Goal: Task Accomplishment & Management: Manage account settings

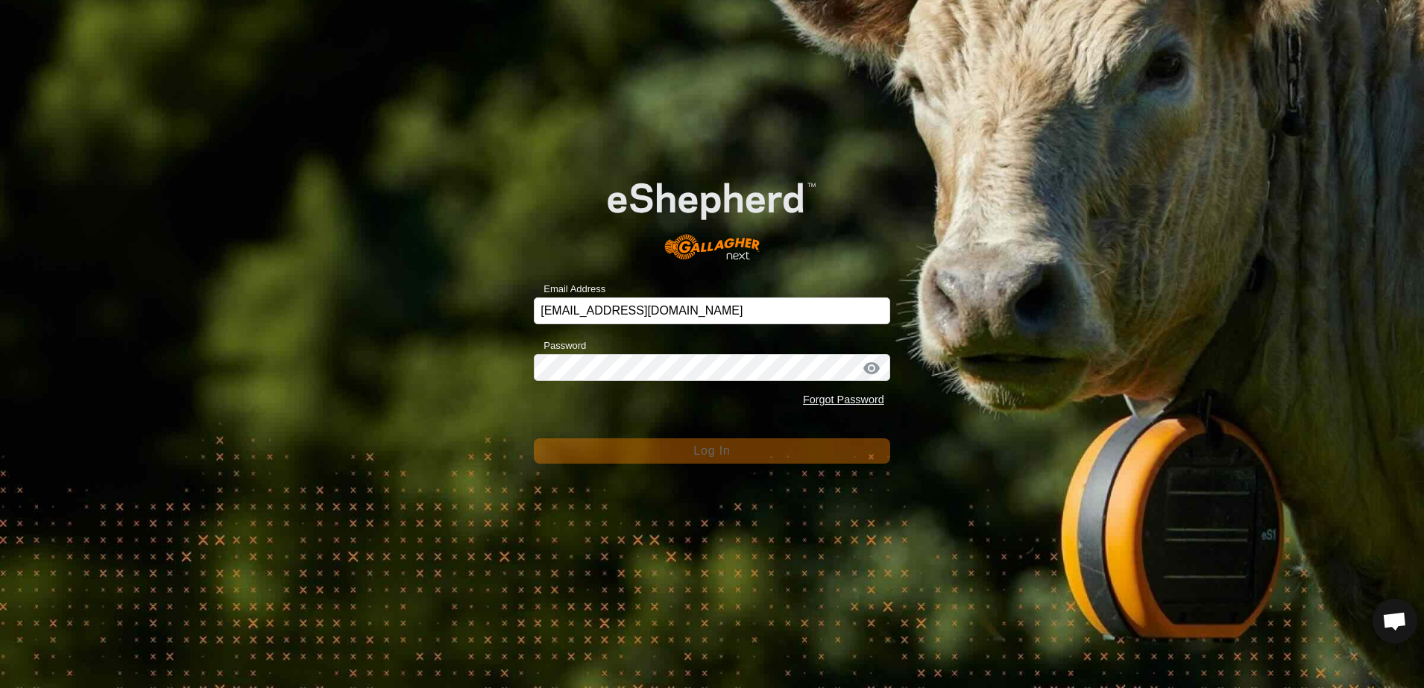
click at [470, 245] on div "Email Address scottb.piopio@gmail.com Password Forgot Password Log In" at bounding box center [712, 344] width 1424 height 688
click at [439, 383] on div "Email Address scottb.piopio@gmail.com Password Forgot Password Log In" at bounding box center [712, 344] width 1424 height 688
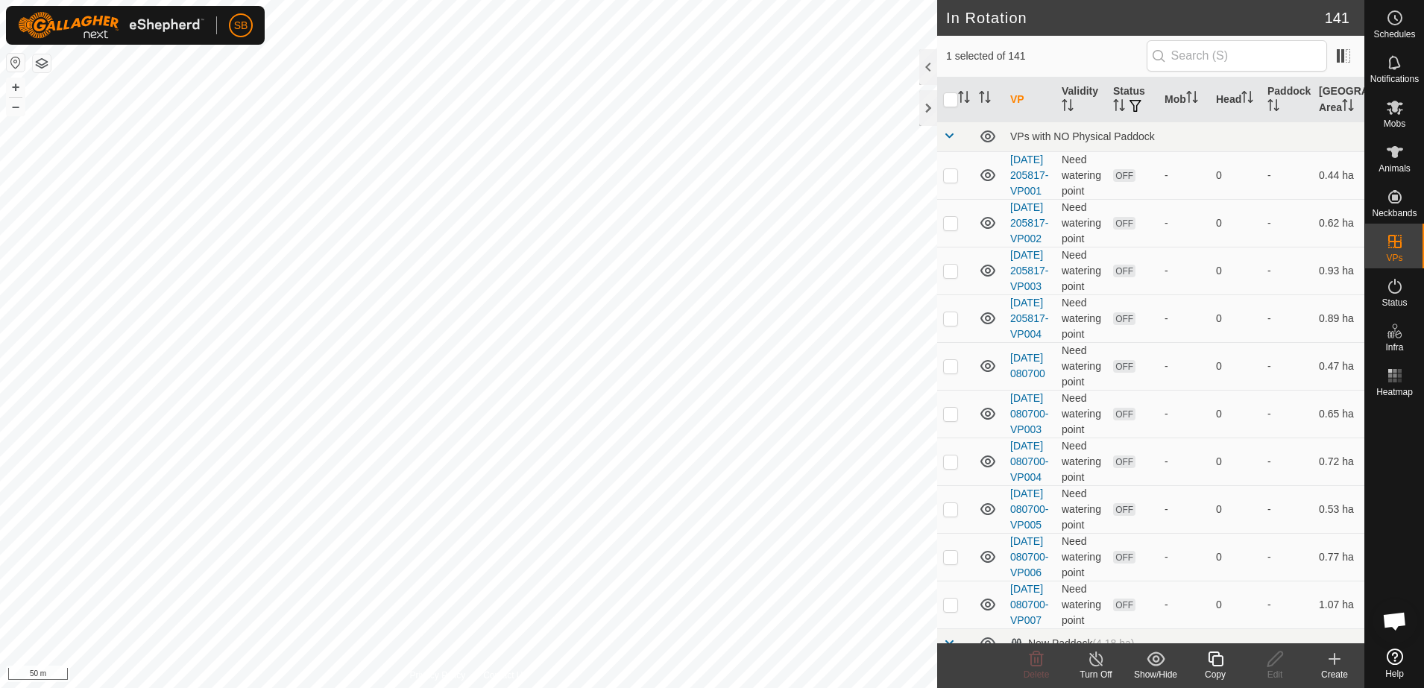
click at [1223, 656] on icon at bounding box center [1215, 659] width 19 height 18
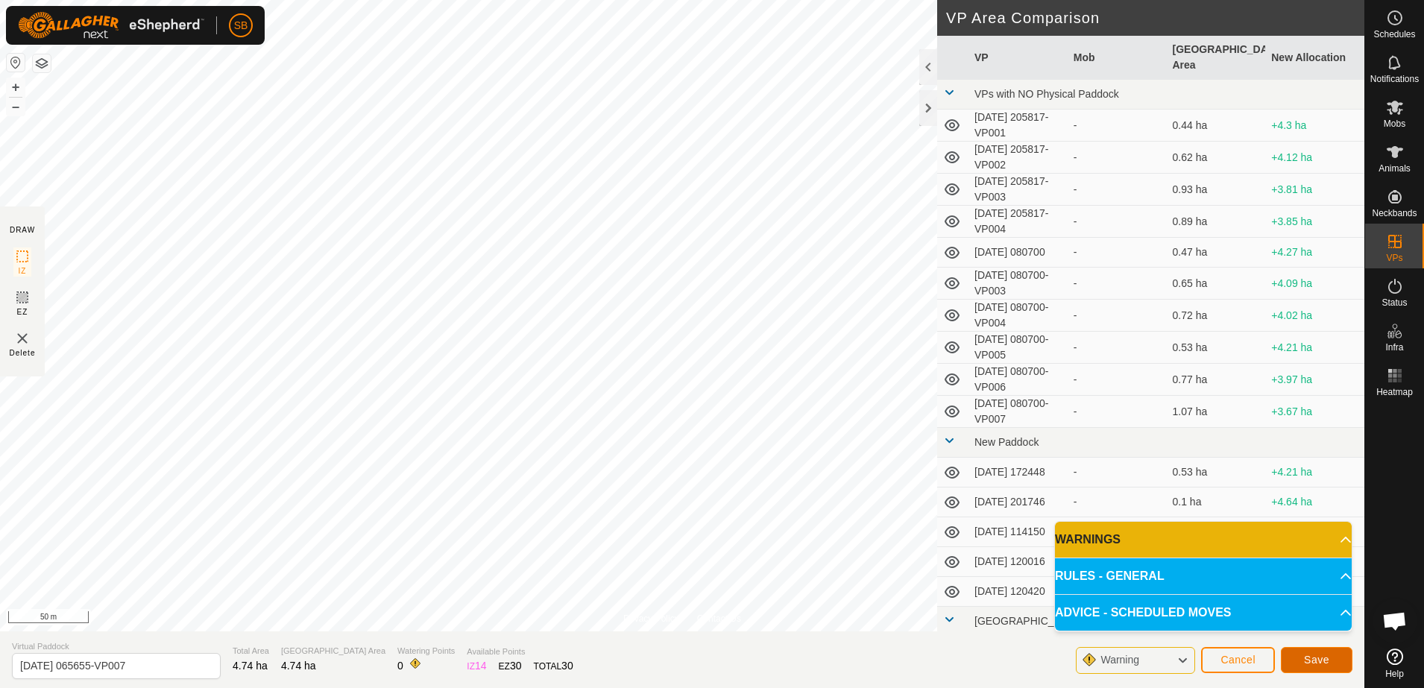
click at [1308, 654] on span "Save" at bounding box center [1316, 660] width 25 height 12
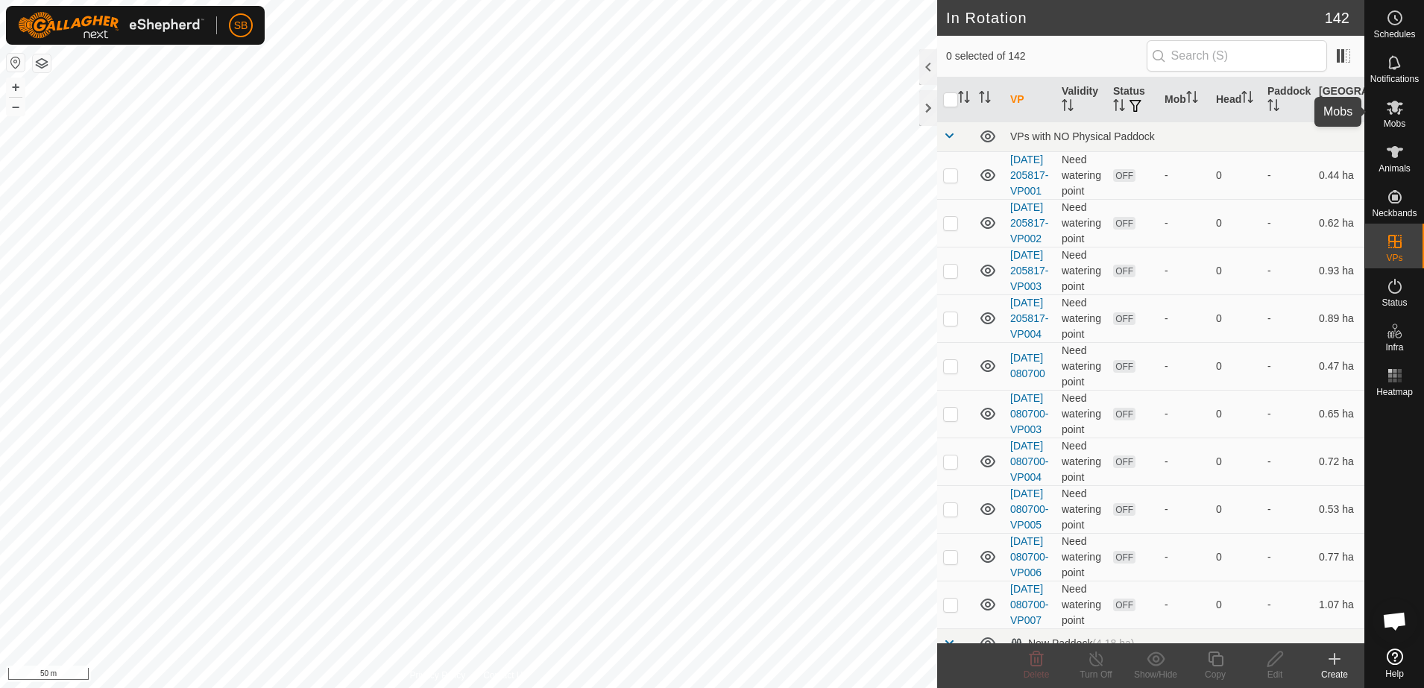
drag, startPoint x: 1398, startPoint y: 113, endPoint x: 1388, endPoint y: 120, distance: 12.2
click at [1398, 113] on icon at bounding box center [1394, 108] width 16 height 14
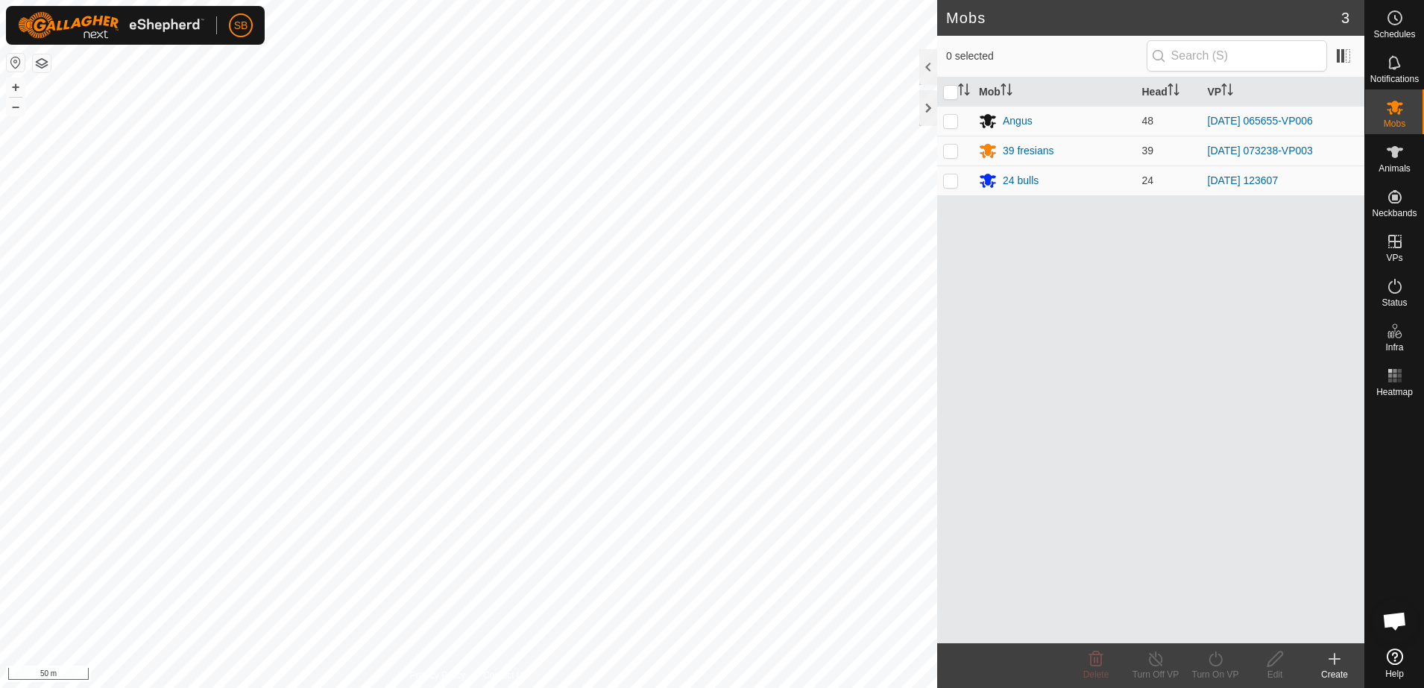
click at [947, 122] on p-checkbox at bounding box center [950, 121] width 15 height 12
checkbox input "true"
click at [1218, 656] on icon at bounding box center [1215, 659] width 19 height 18
click at [1222, 599] on link "Later" at bounding box center [1260, 595] width 148 height 30
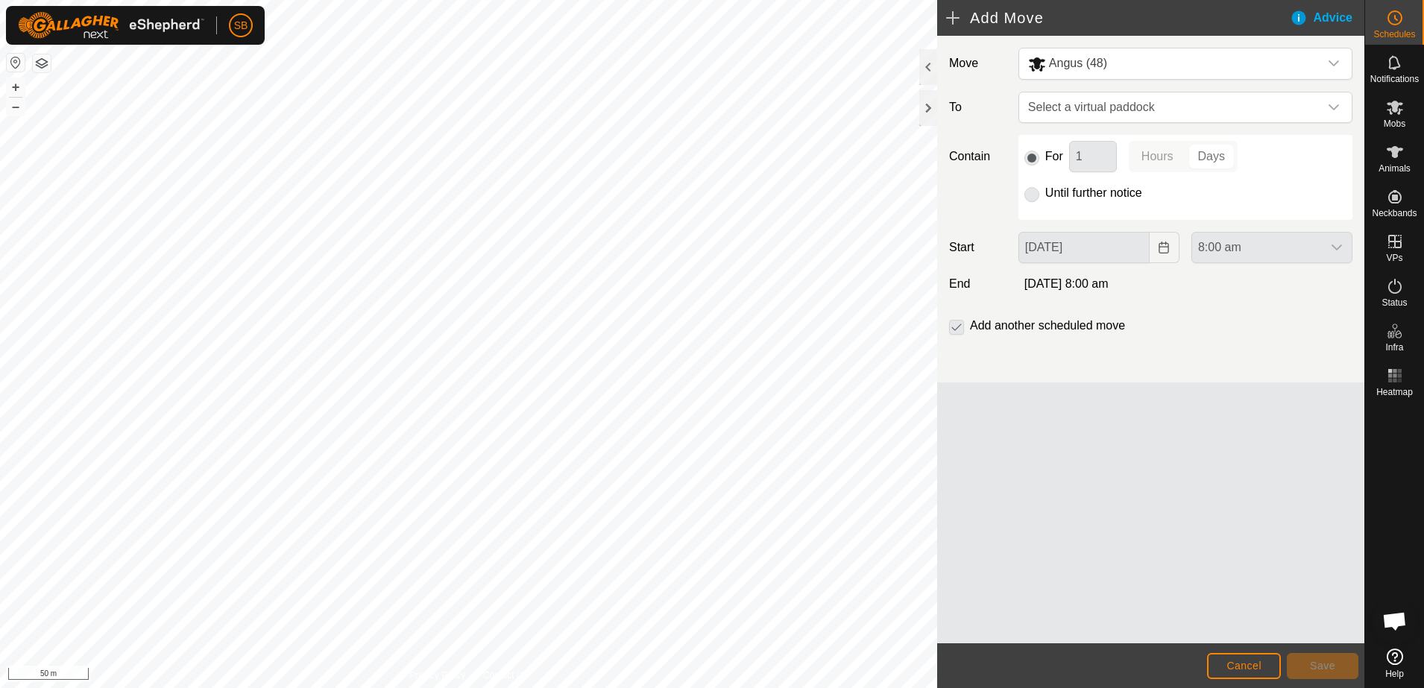
click at [1341, 101] on div "dropdown trigger" at bounding box center [1334, 107] width 30 height 30
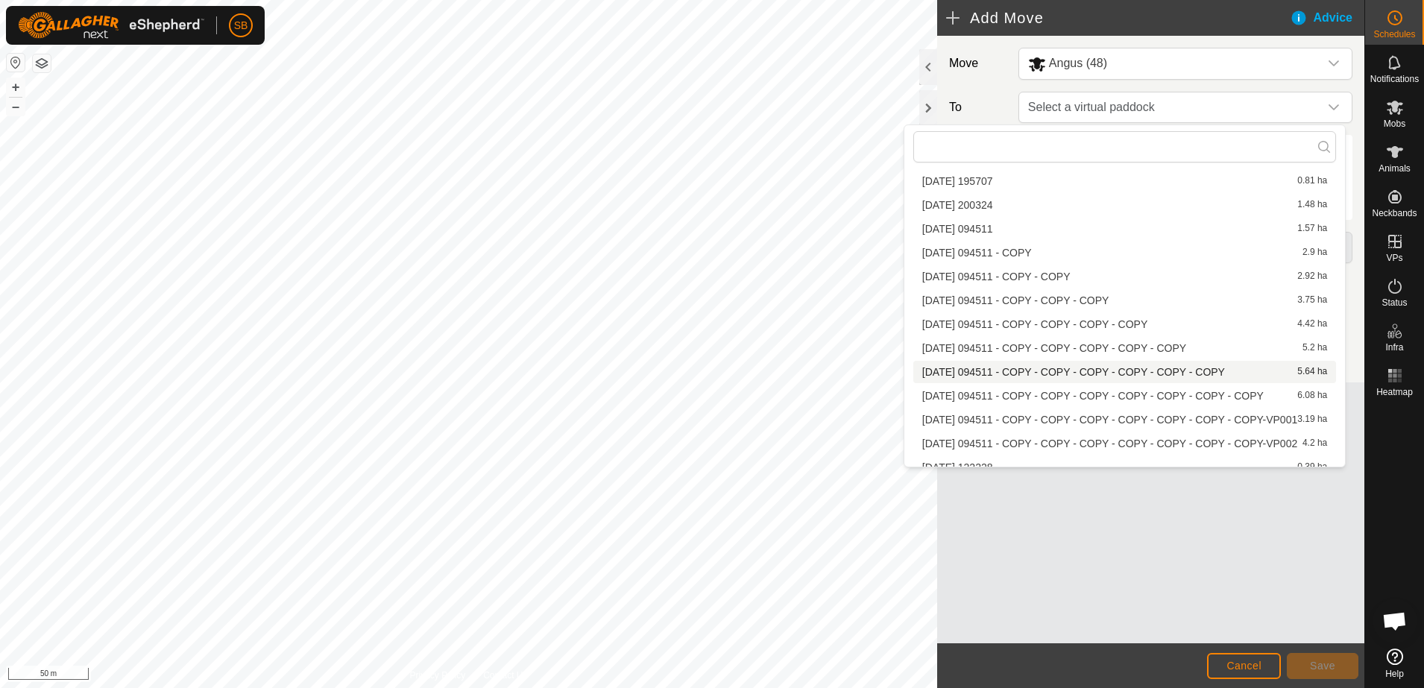
scroll to position [757, 0]
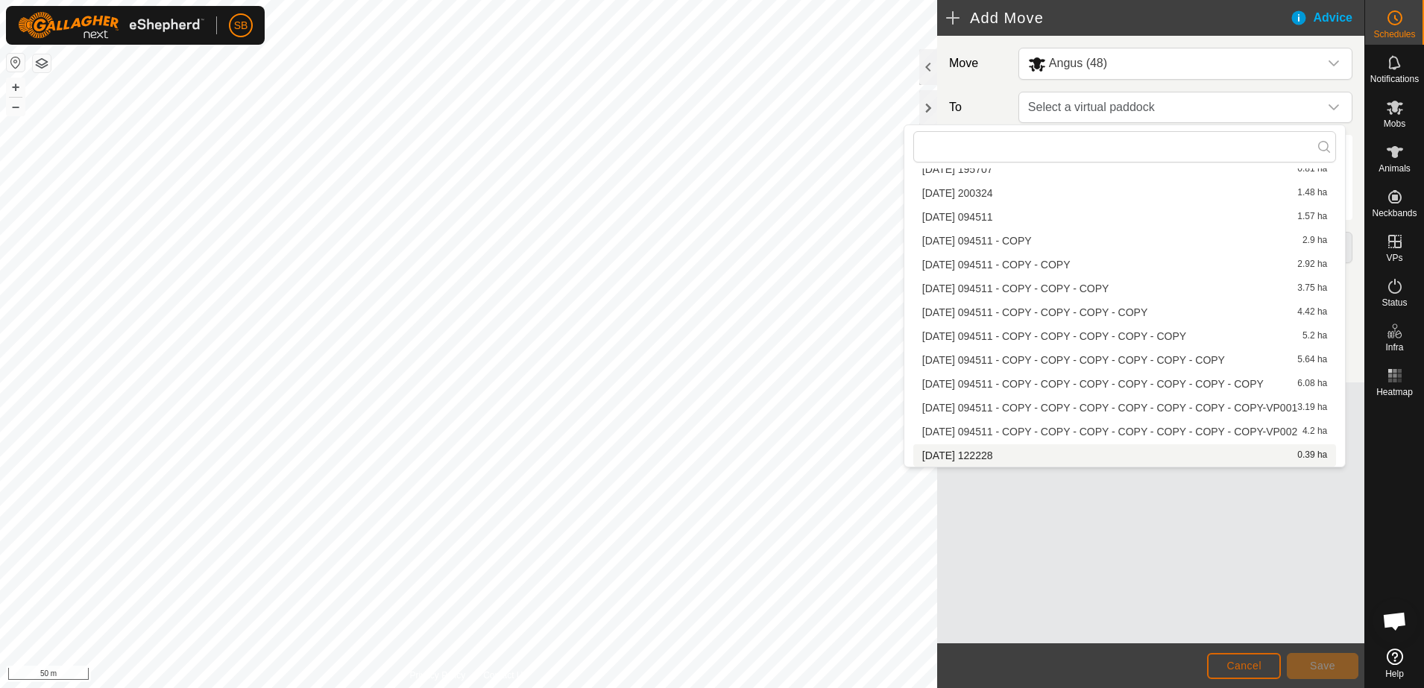
click at [1255, 670] on span "Cancel" at bounding box center [1243, 666] width 35 height 12
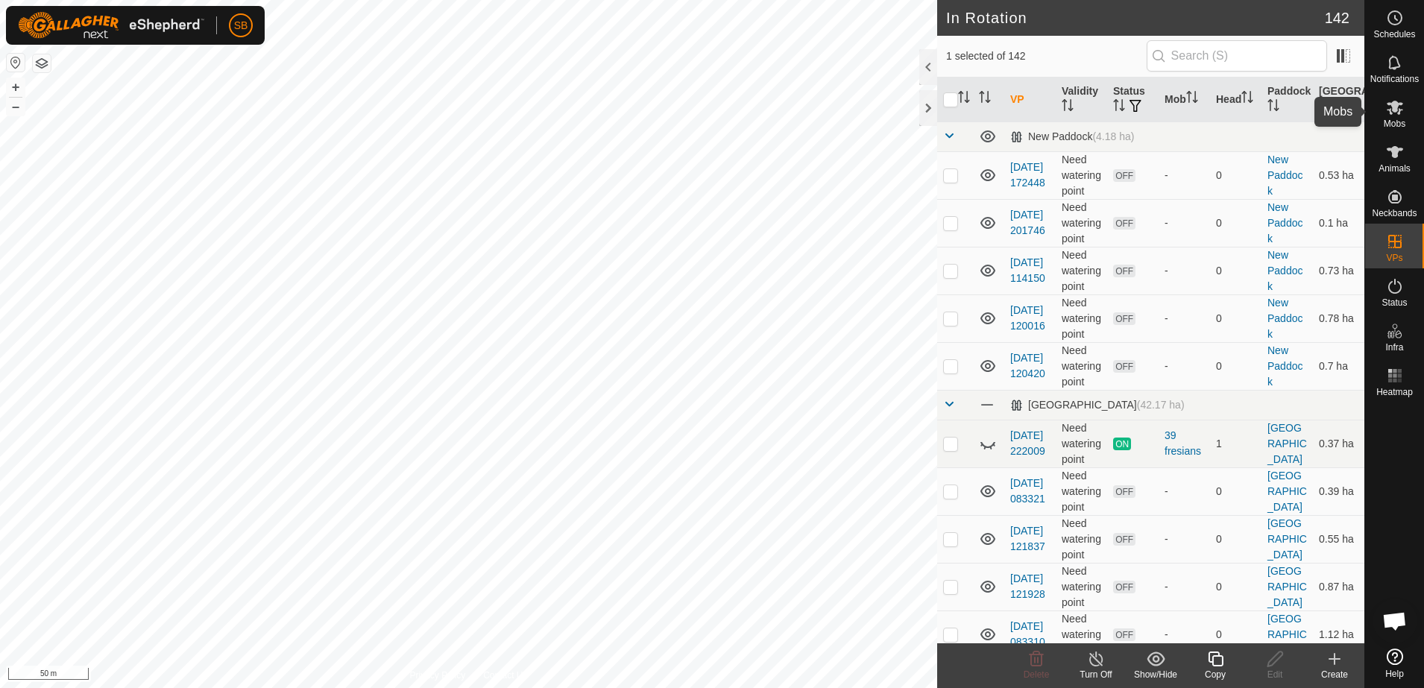
click at [1401, 121] on span "Mobs" at bounding box center [1394, 123] width 22 height 9
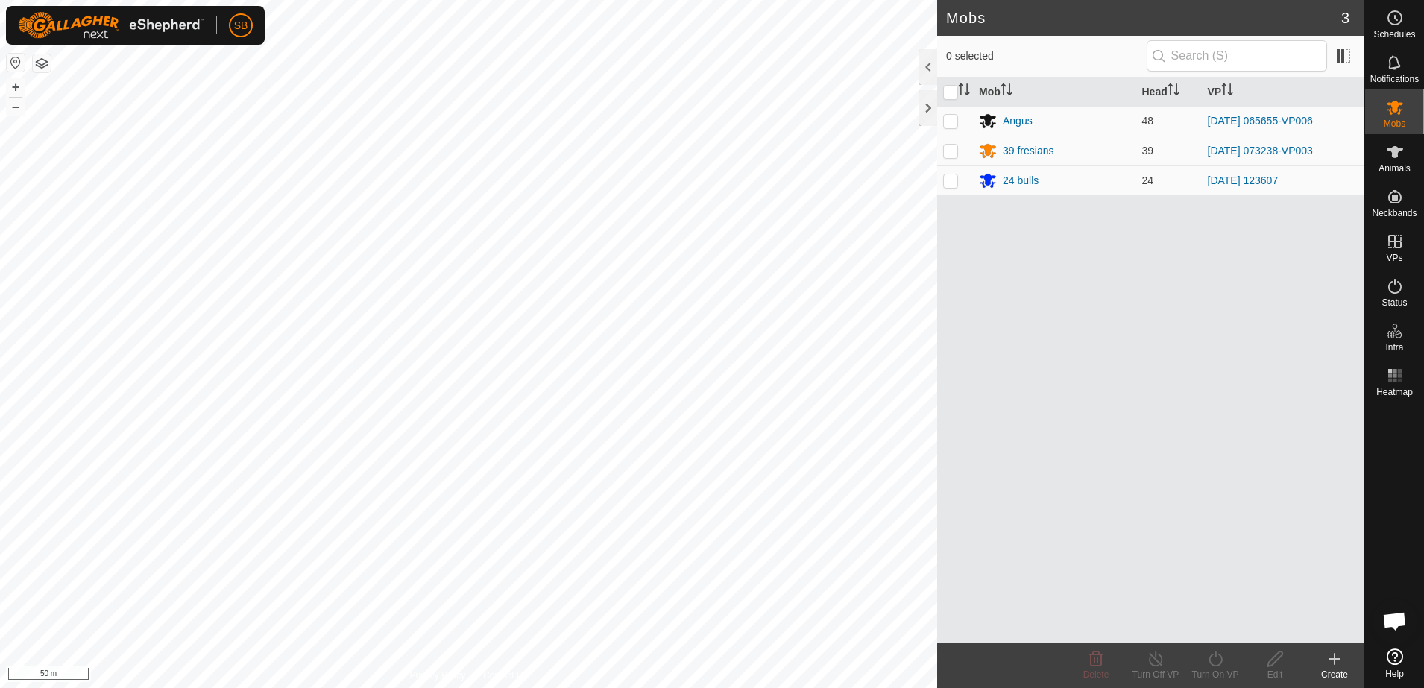
click at [953, 117] on p-checkbox at bounding box center [950, 121] width 15 height 12
checkbox input "true"
click at [1228, 325] on div "Mob Head [PERSON_NAME] 48 [DATE] 065655-VP006 39 fresians 39 [DATE] 073238-VP00…" at bounding box center [1150, 361] width 427 height 566
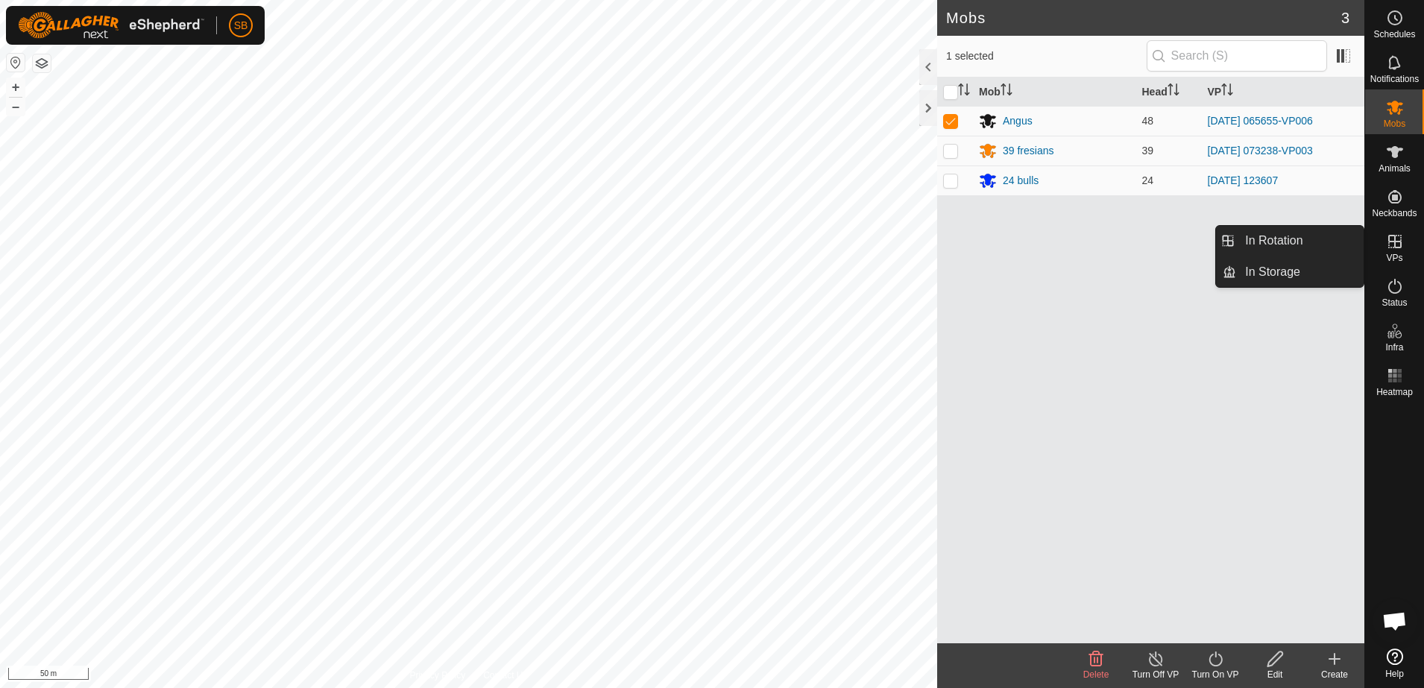
click at [1398, 254] on span "VPs" at bounding box center [1394, 257] width 16 height 9
drag, startPoint x: 1295, startPoint y: 242, endPoint x: 1279, endPoint y: 247, distance: 16.5
click at [1295, 242] on link "In Rotation" at bounding box center [1299, 241] width 127 height 30
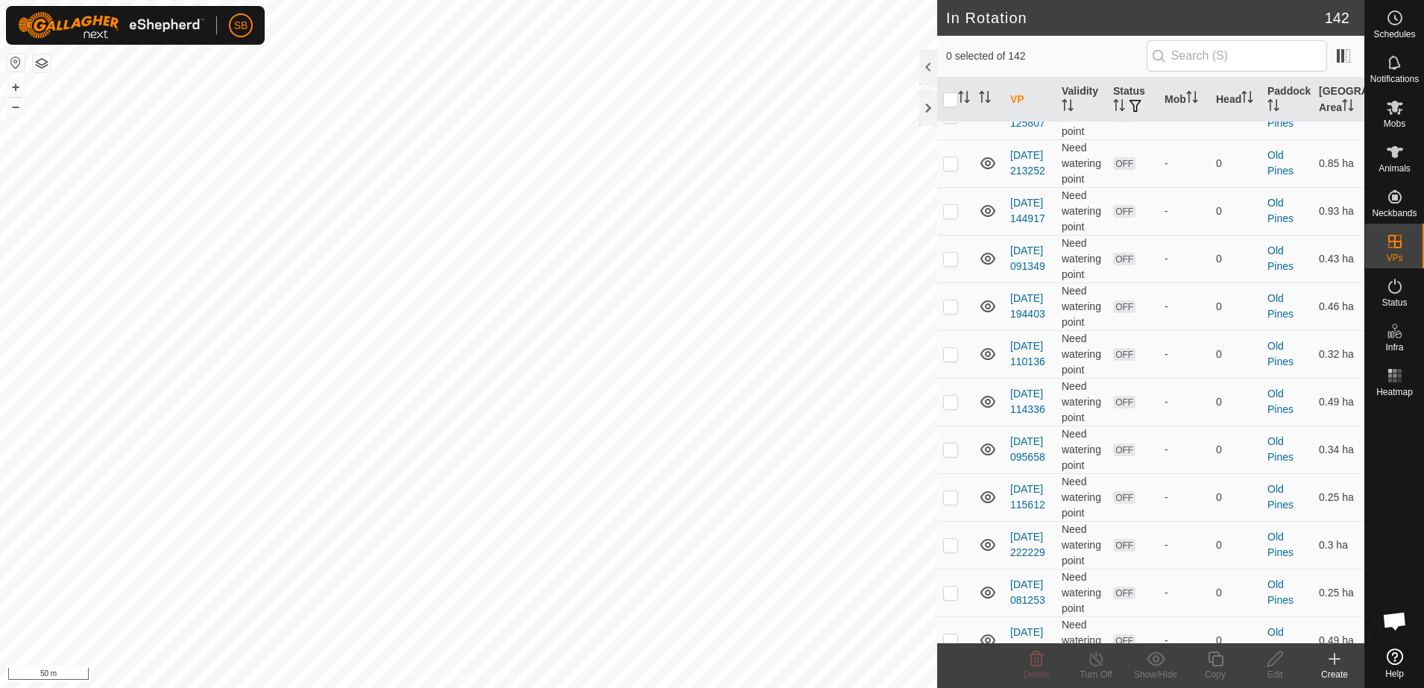
scroll to position [3354, 0]
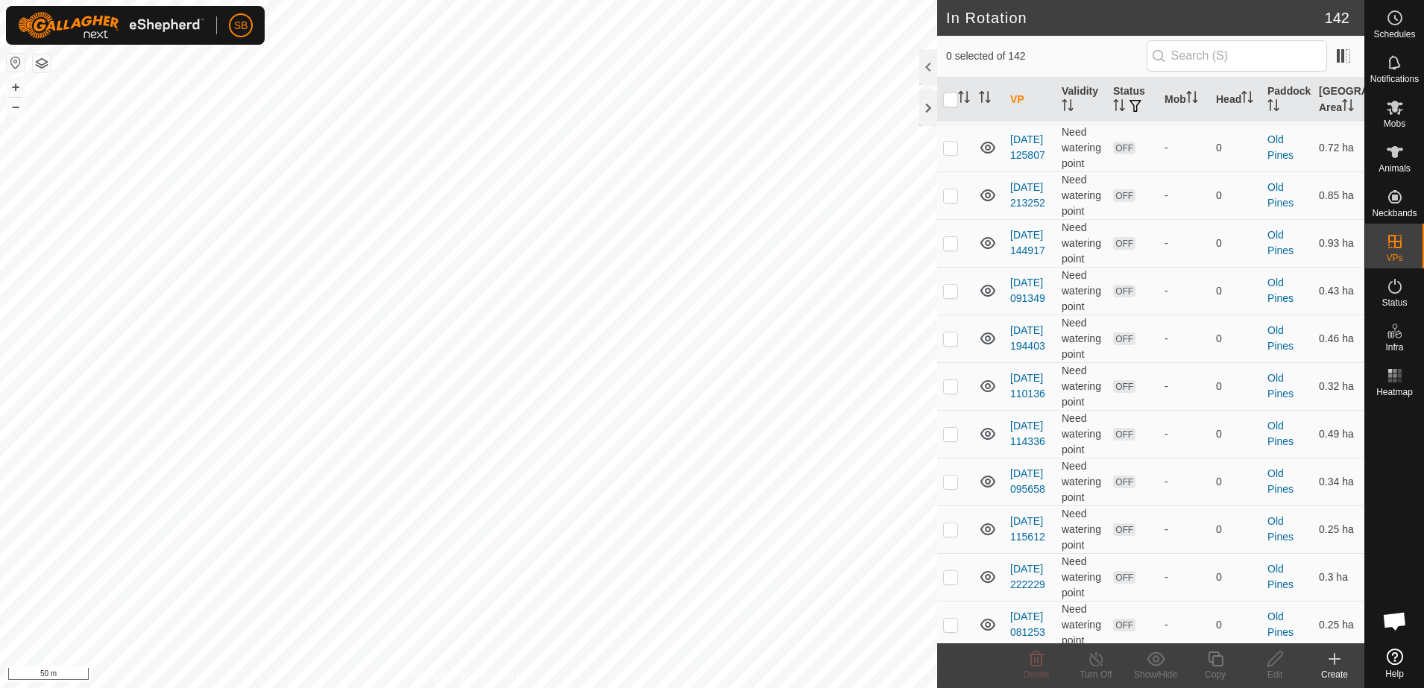
checkbox input "true"
click at [1395, 98] on icon at bounding box center [1395, 107] width 18 height 18
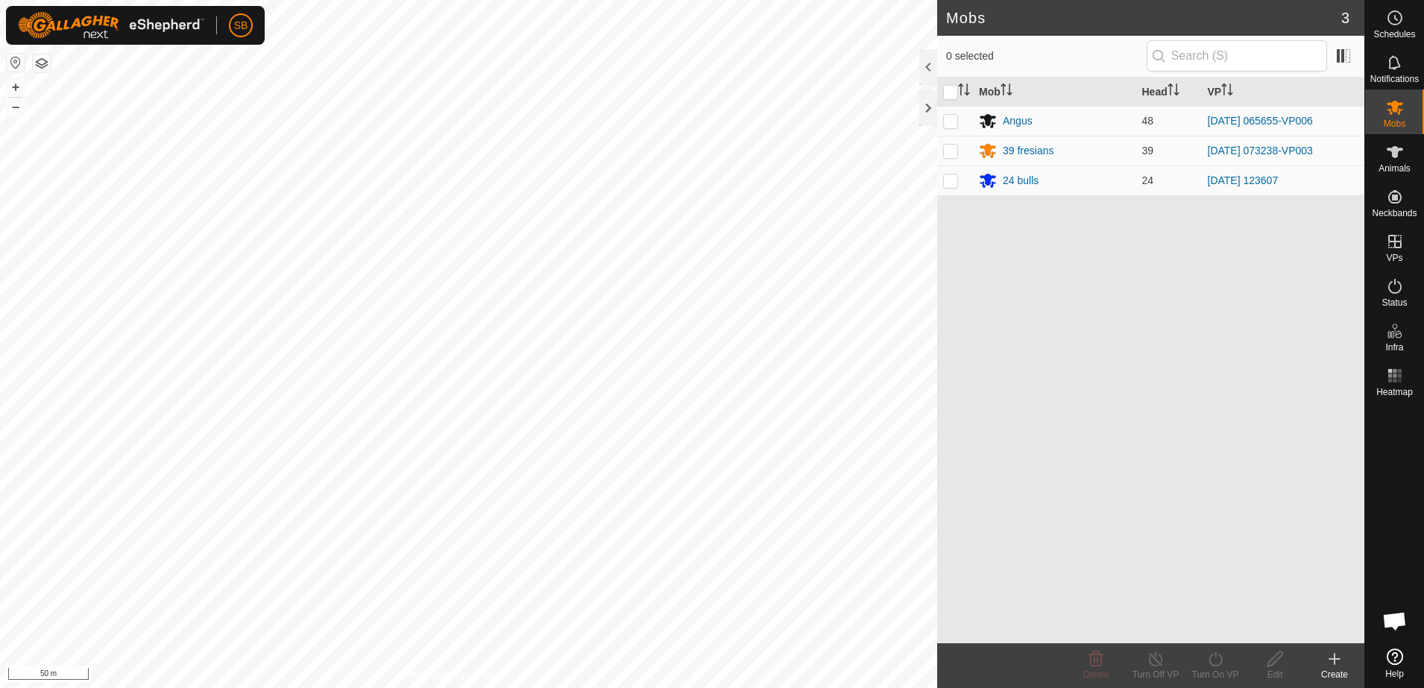
click at [955, 123] on p-checkbox at bounding box center [950, 121] width 15 height 12
checkbox input "true"
click at [1217, 660] on icon at bounding box center [1215, 659] width 19 height 18
click at [1219, 595] on link "Later" at bounding box center [1260, 595] width 148 height 30
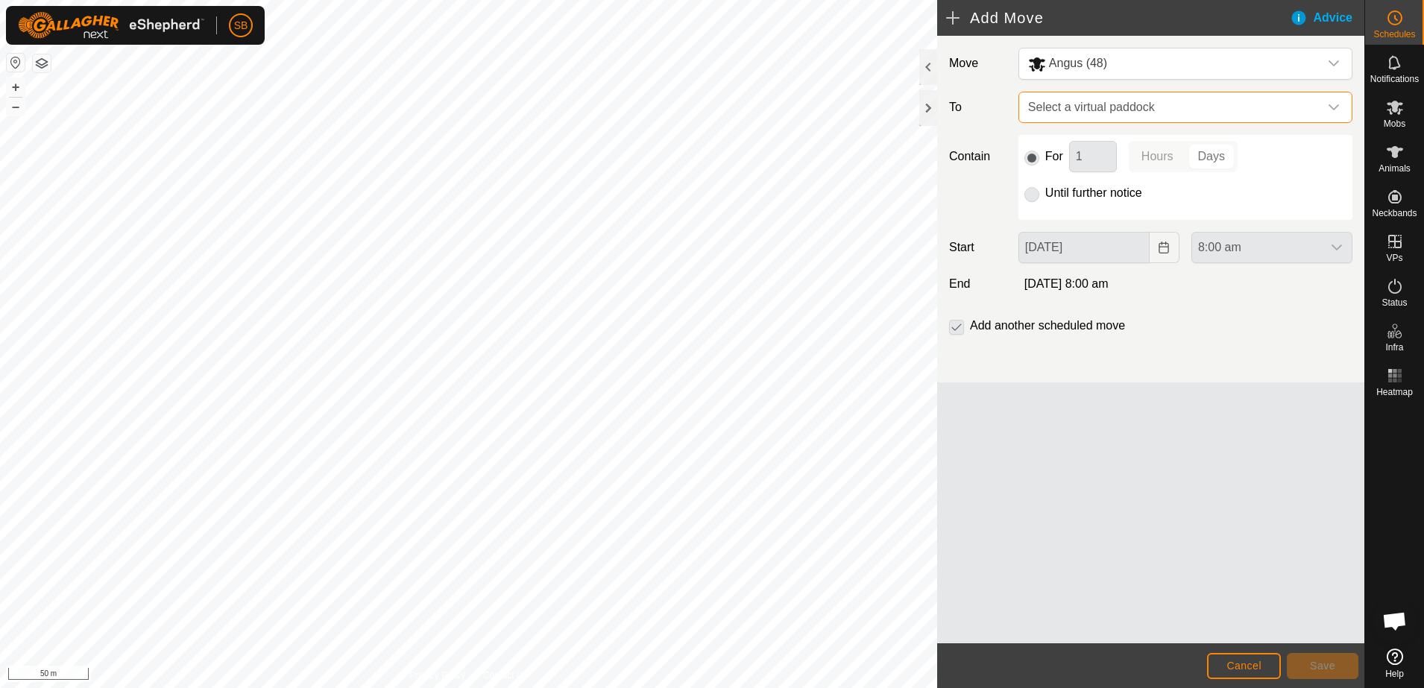
click at [1234, 102] on span "Select a virtual paddock" at bounding box center [1170, 107] width 297 height 30
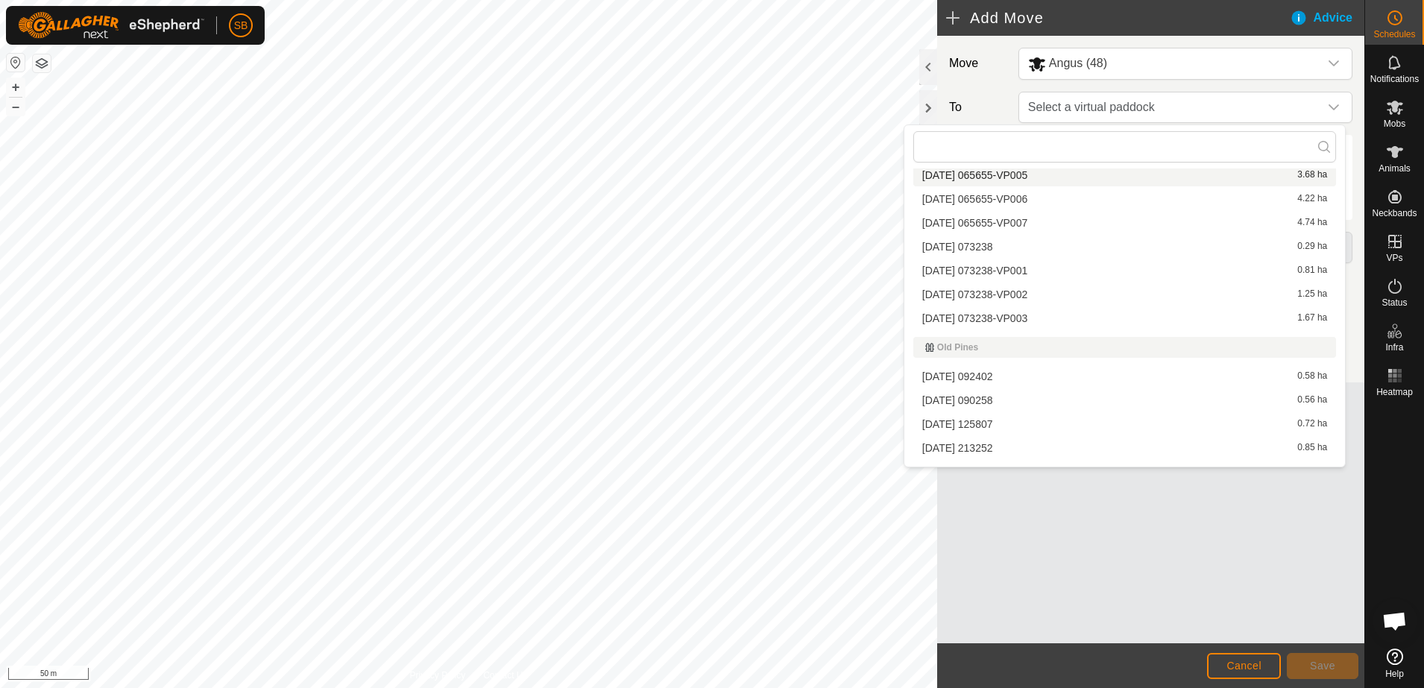
scroll to position [1486, 0]
click at [1025, 227] on li "[DATE] 065655-VP007 4.74 ha" at bounding box center [1124, 227] width 423 height 22
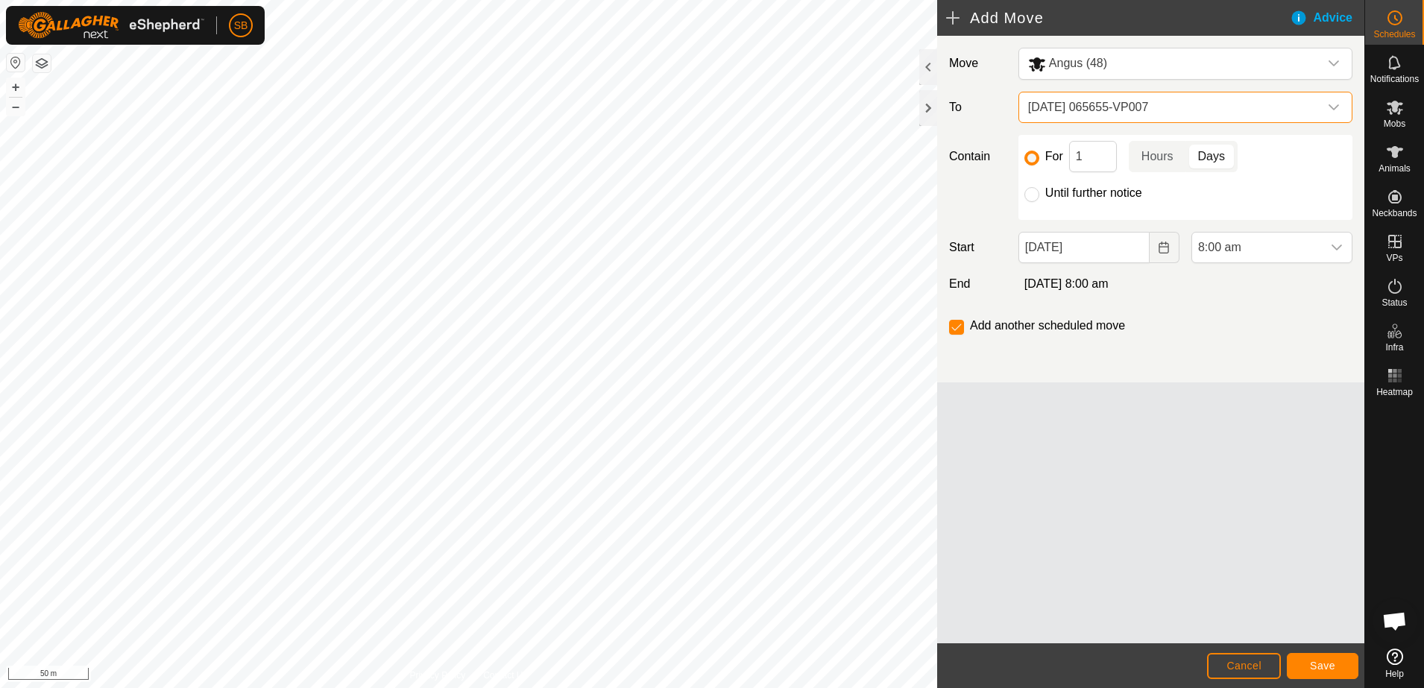
click at [1337, 253] on div "dropdown trigger" at bounding box center [1337, 248] width 30 height 30
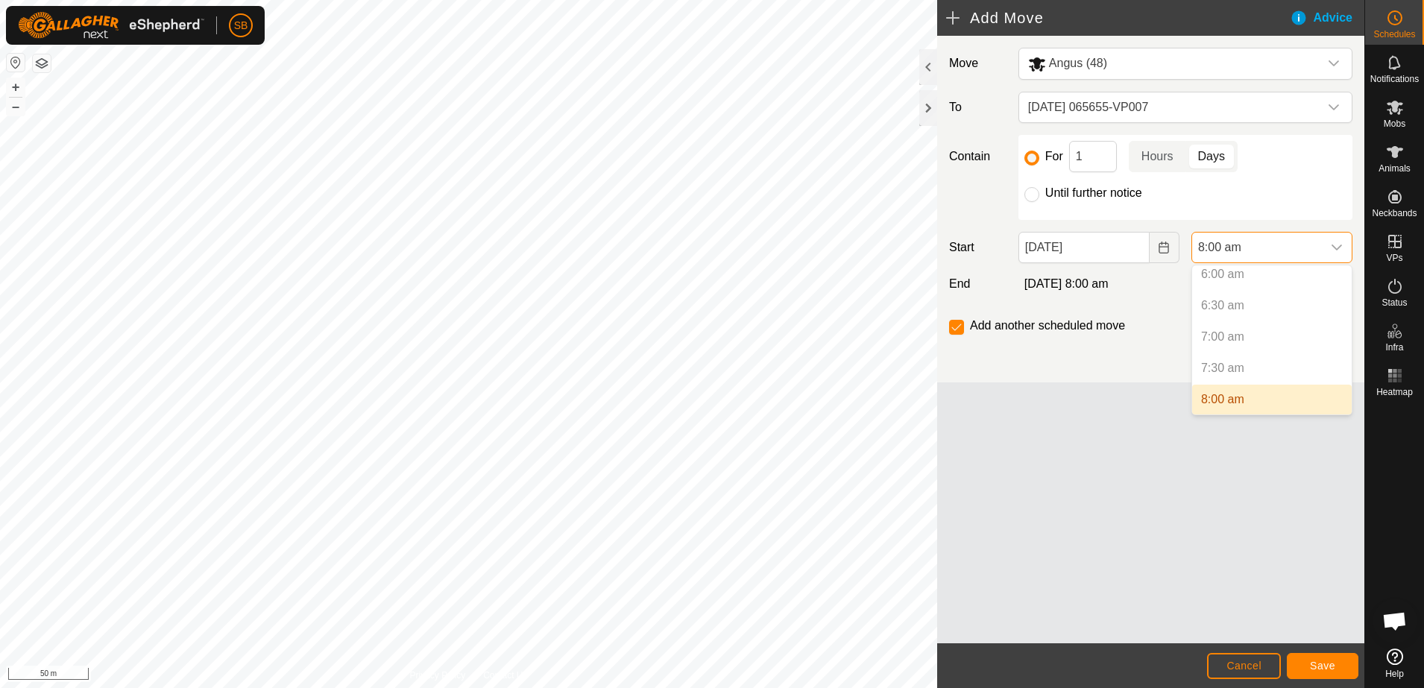
scroll to position [475, 0]
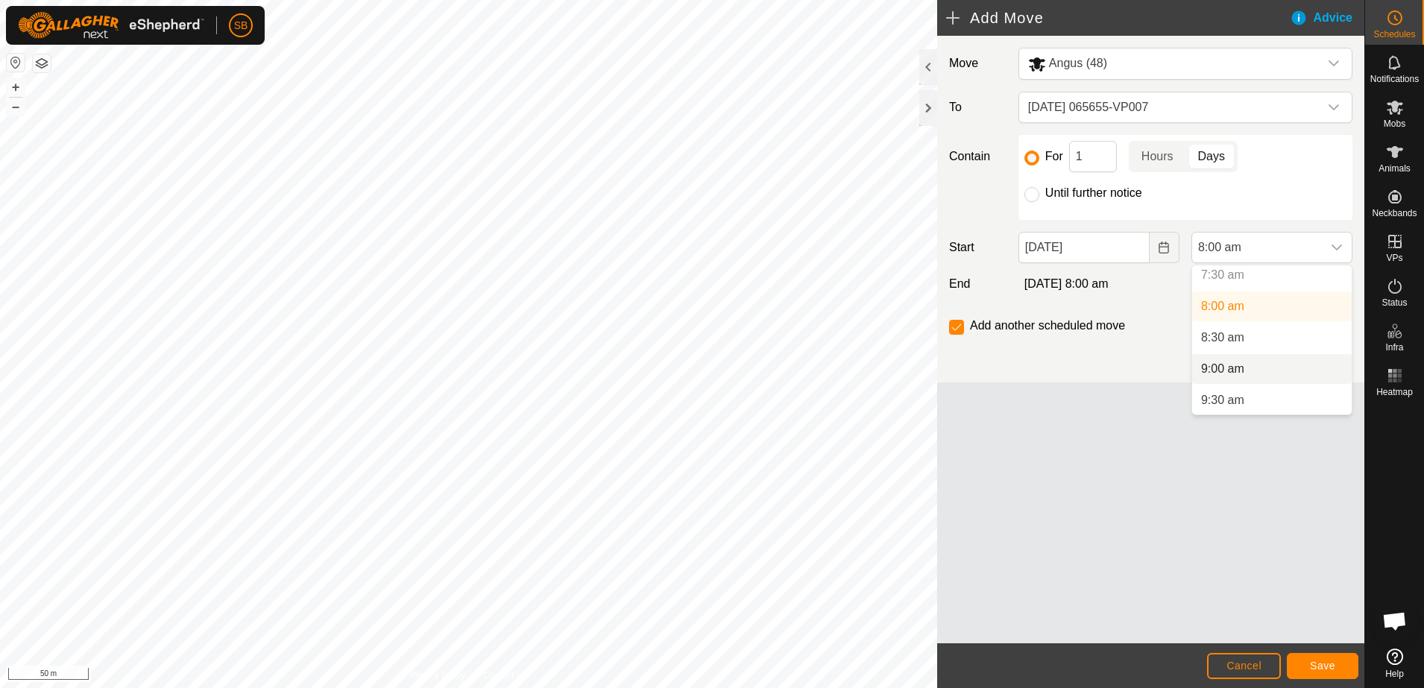
click at [1249, 364] on li "9:00 am" at bounding box center [1272, 369] width 160 height 30
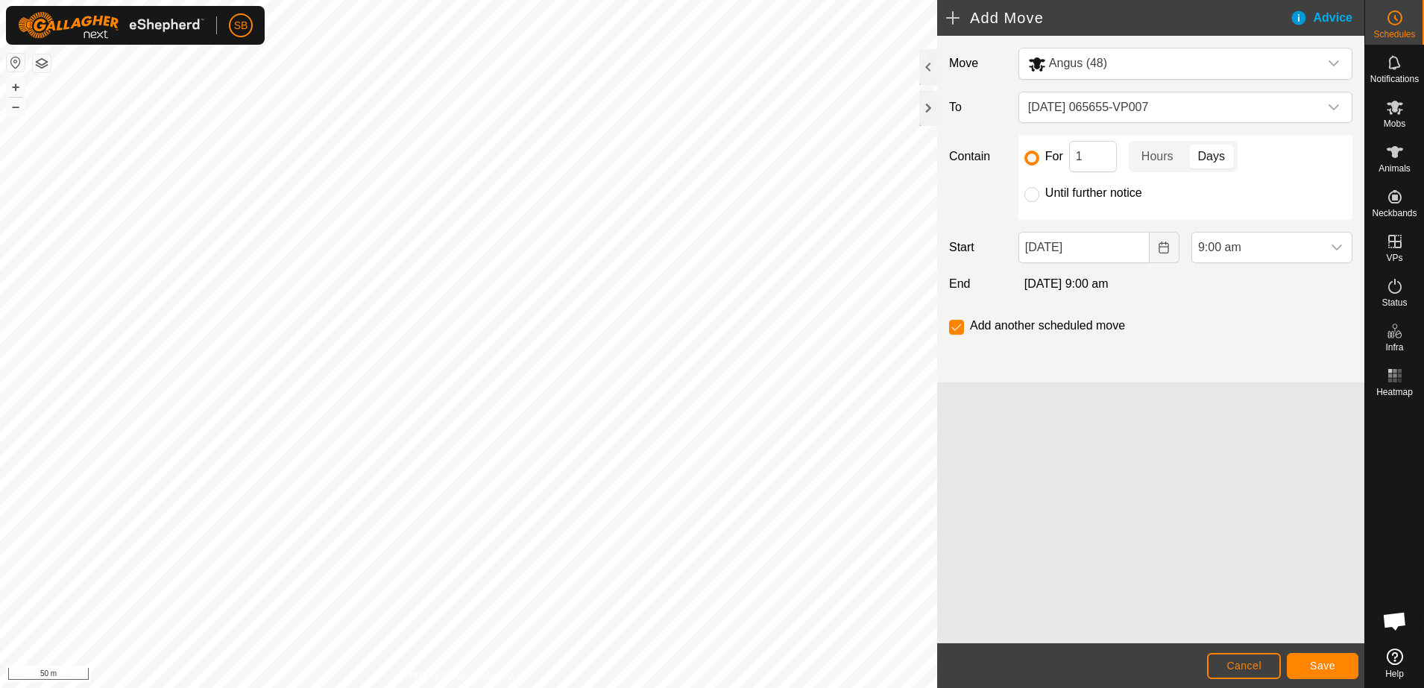
click at [1033, 195] on input "Until further notice" at bounding box center [1031, 194] width 15 height 15
radio input "true"
checkbox input "false"
click at [1331, 658] on button "Save" at bounding box center [1323, 666] width 72 height 26
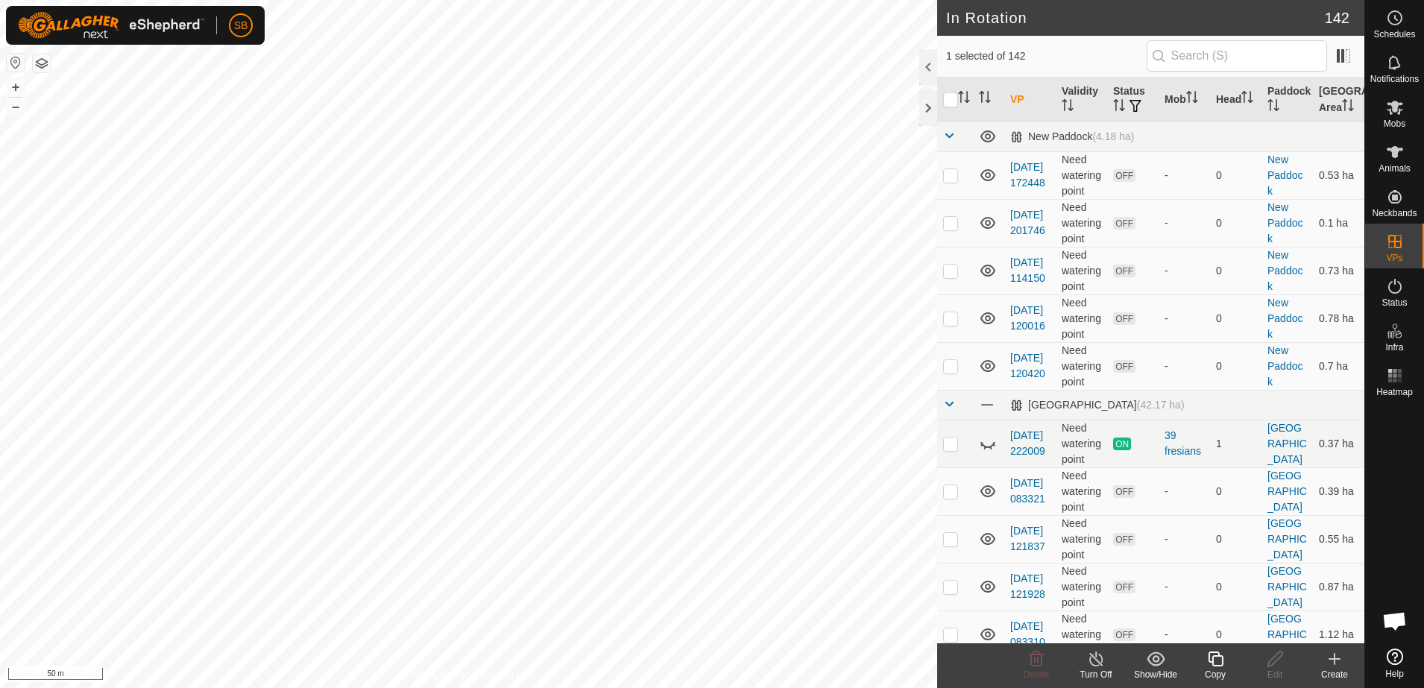
click at [1214, 662] on icon at bounding box center [1215, 659] width 19 height 18
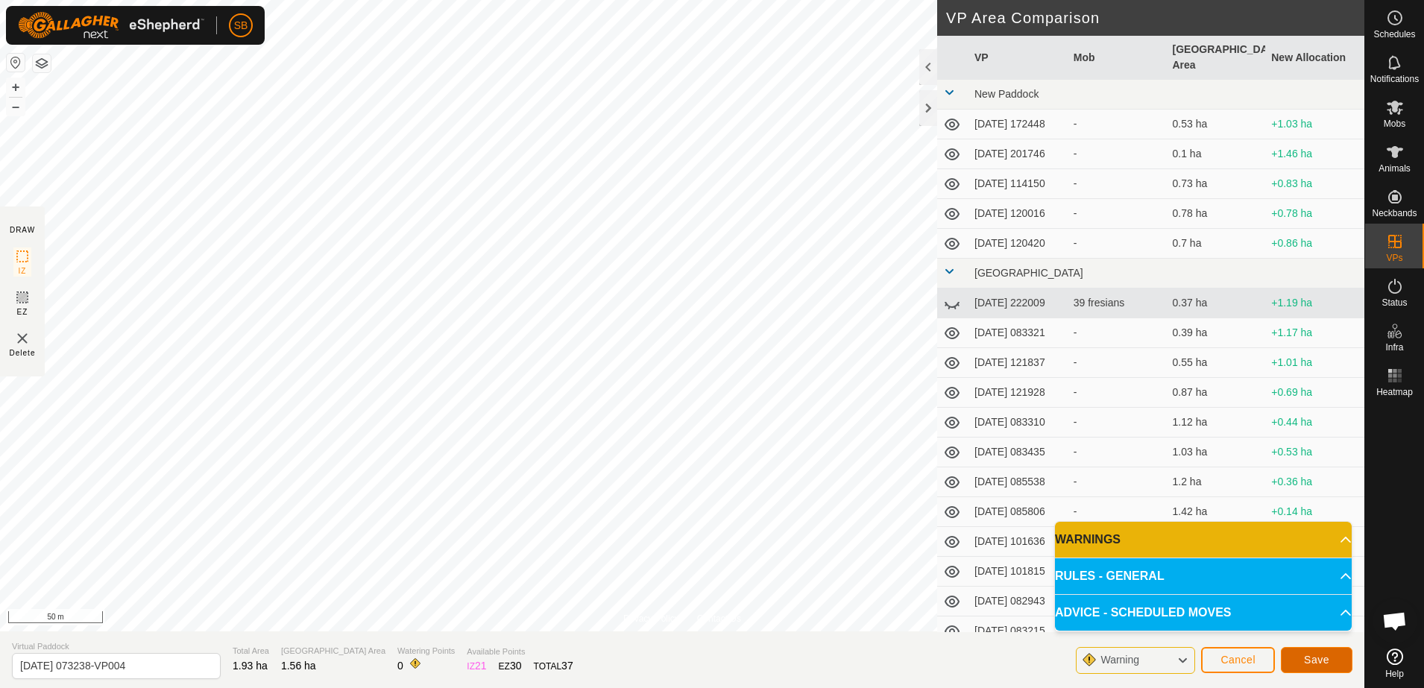
click at [1327, 662] on span "Save" at bounding box center [1316, 660] width 25 height 12
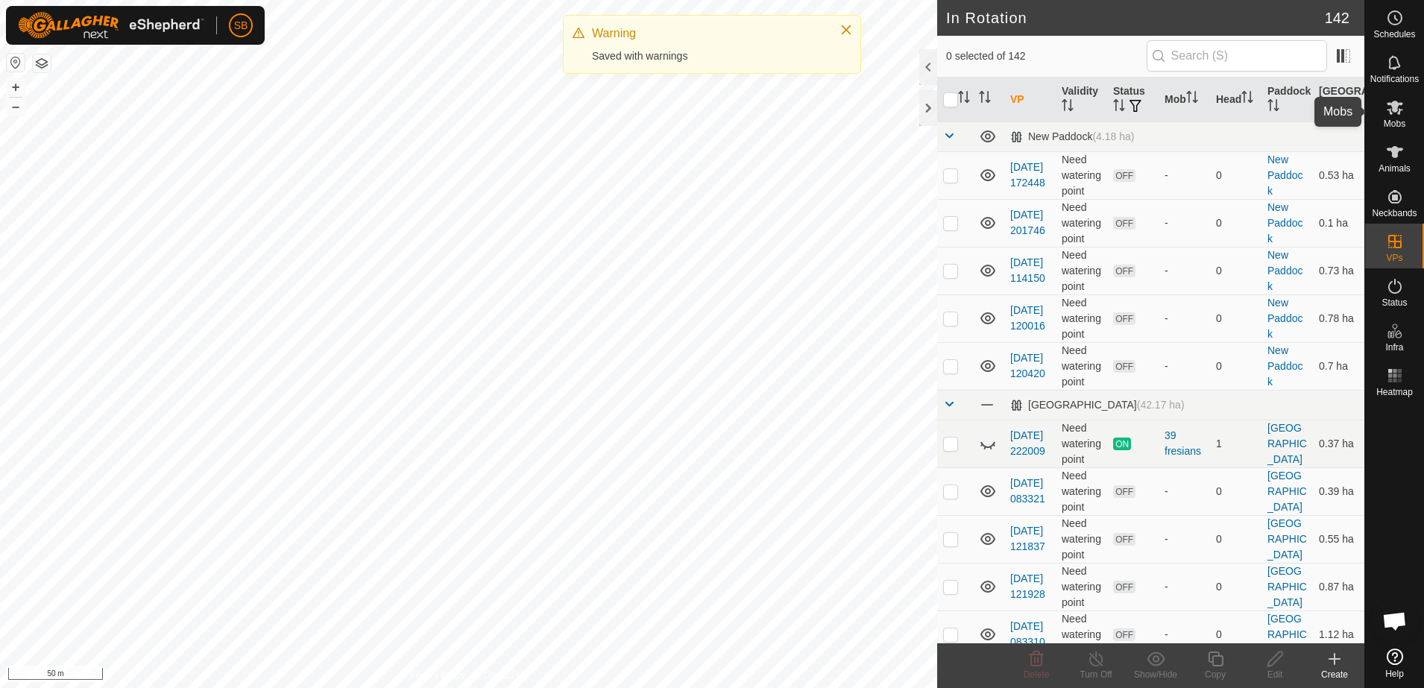
click at [1391, 113] on icon at bounding box center [1394, 108] width 16 height 14
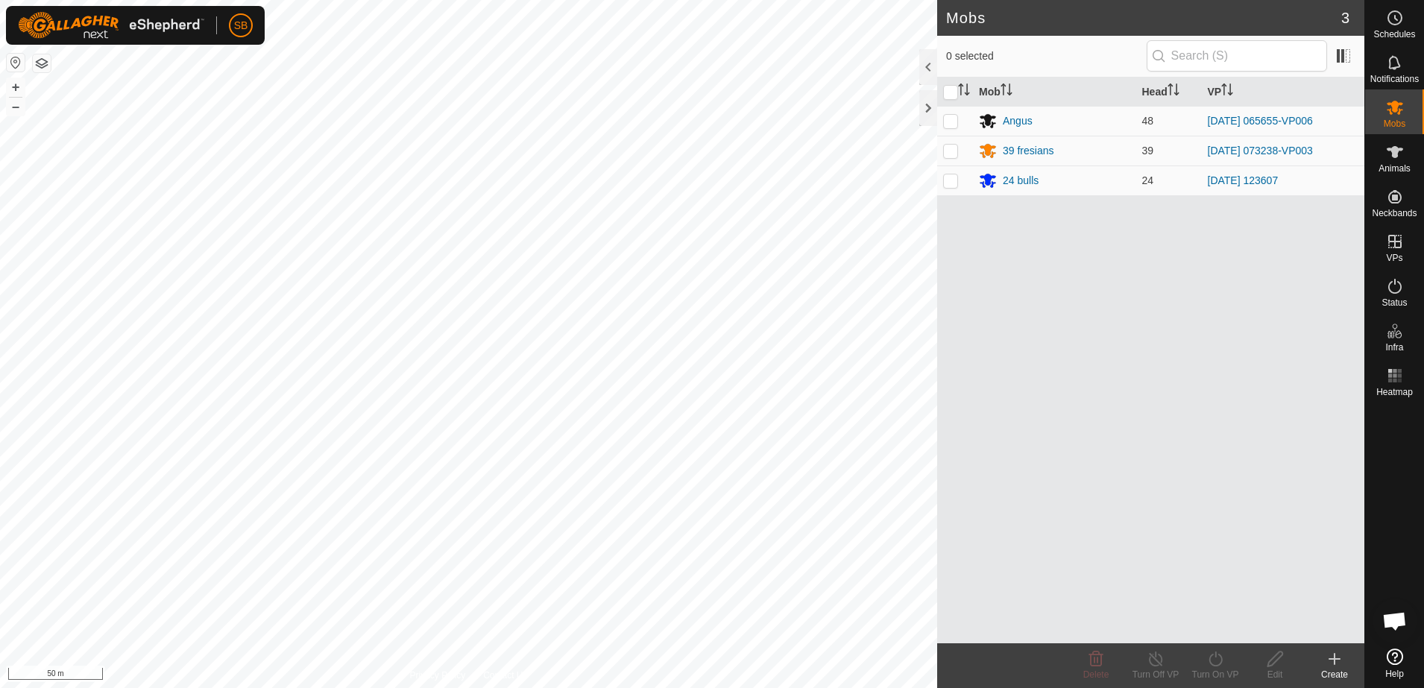
click at [954, 150] on p-checkbox at bounding box center [950, 151] width 15 height 12
checkbox input "true"
click at [1220, 666] on icon at bounding box center [1215, 659] width 19 height 18
click at [1224, 596] on link "Later" at bounding box center [1260, 595] width 148 height 30
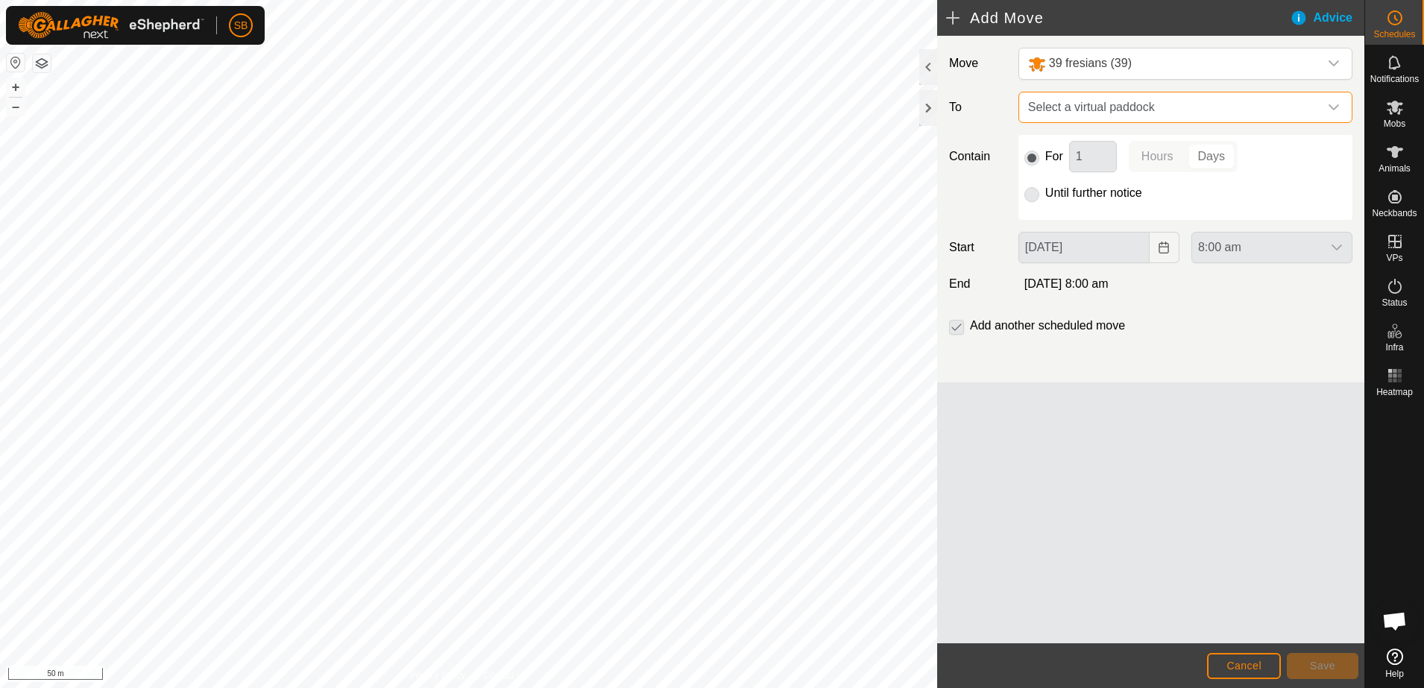
click at [1222, 103] on span "Select a virtual paddock" at bounding box center [1170, 107] width 297 height 30
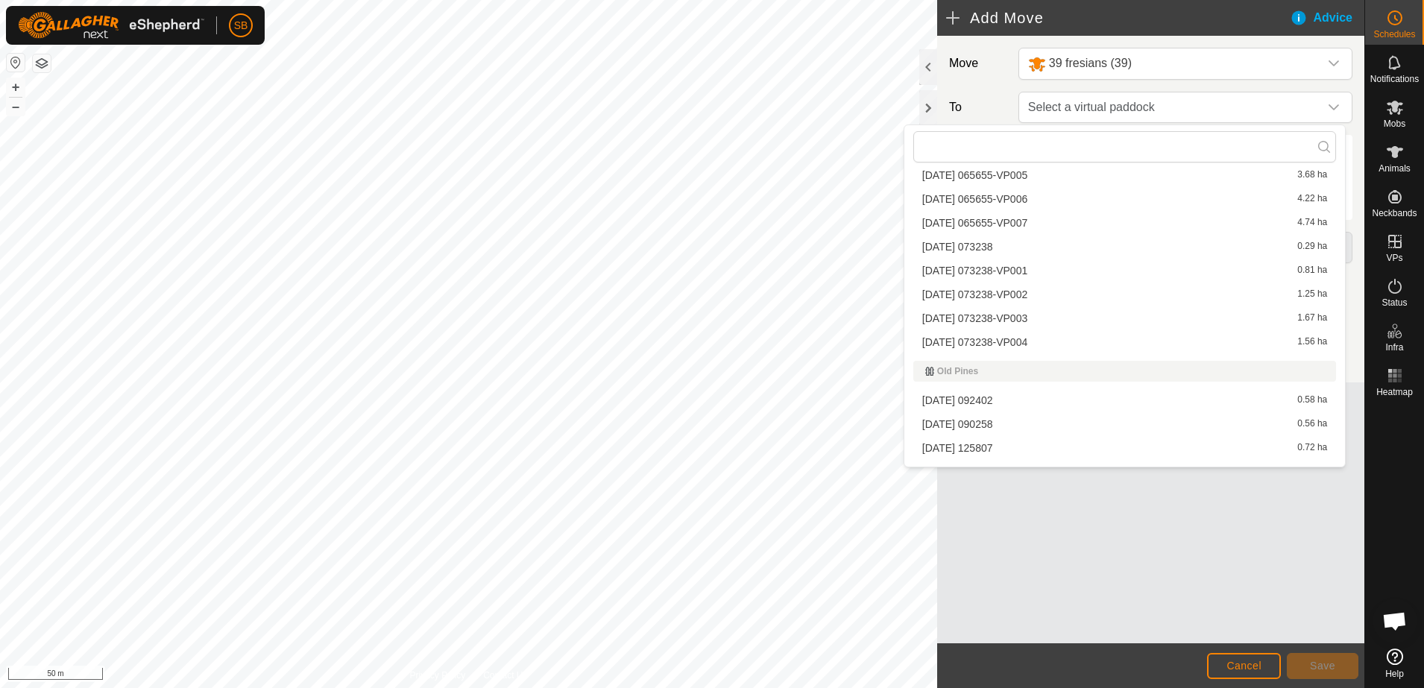
scroll to position [1584, 0]
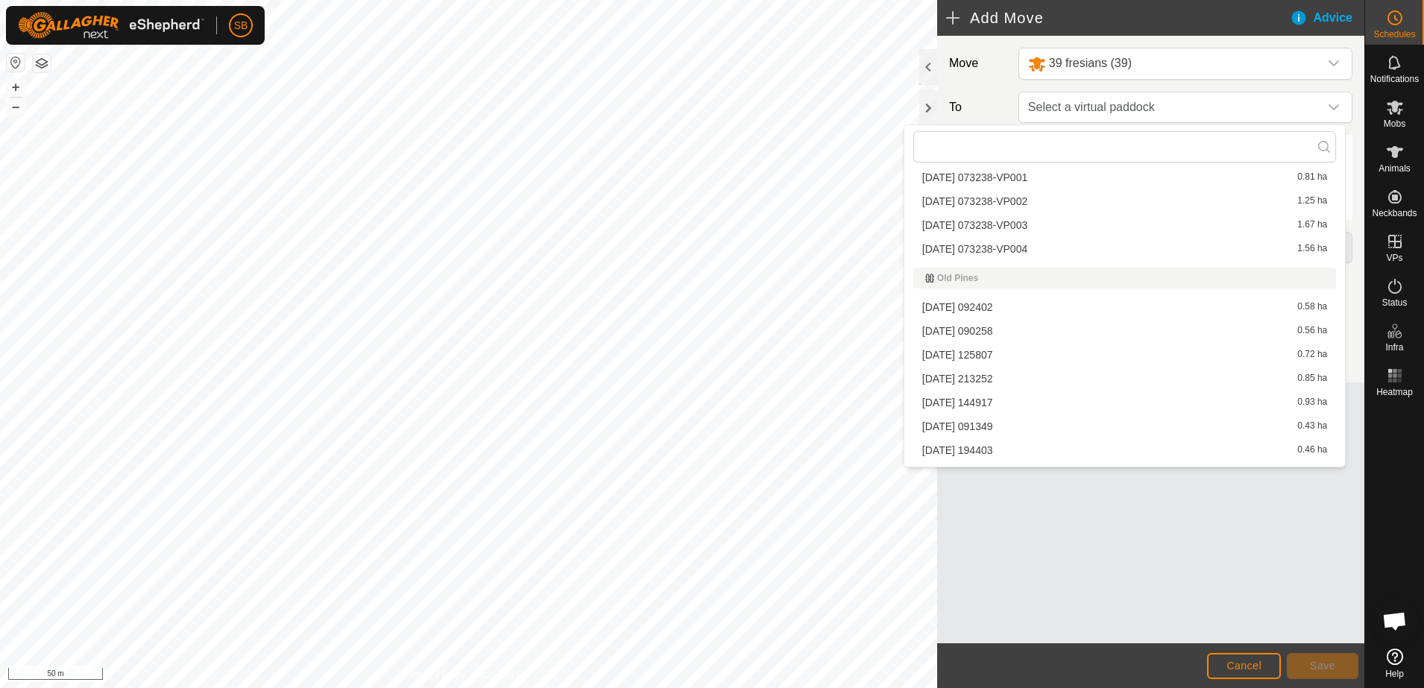
click at [1026, 243] on li "[DATE] 073238-VP004 1.56 ha" at bounding box center [1124, 249] width 423 height 22
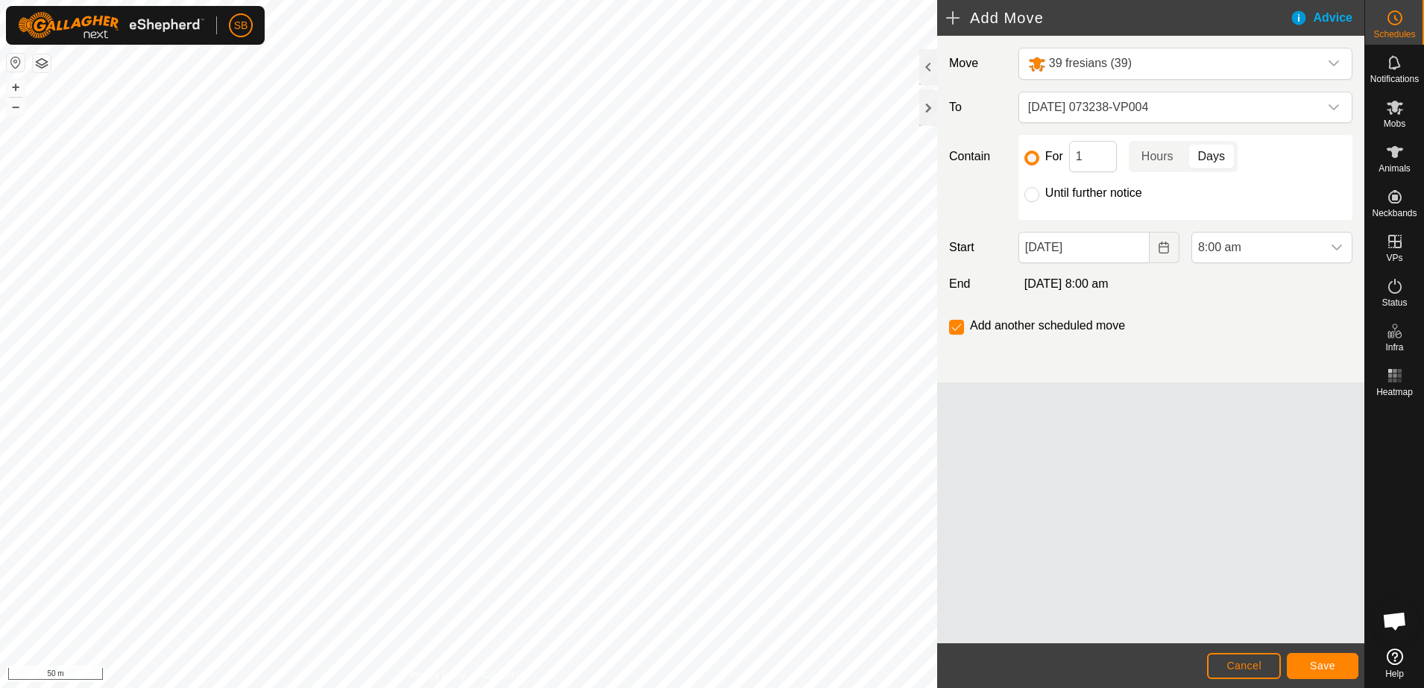
click at [1328, 246] on div "dropdown trigger" at bounding box center [1337, 248] width 30 height 30
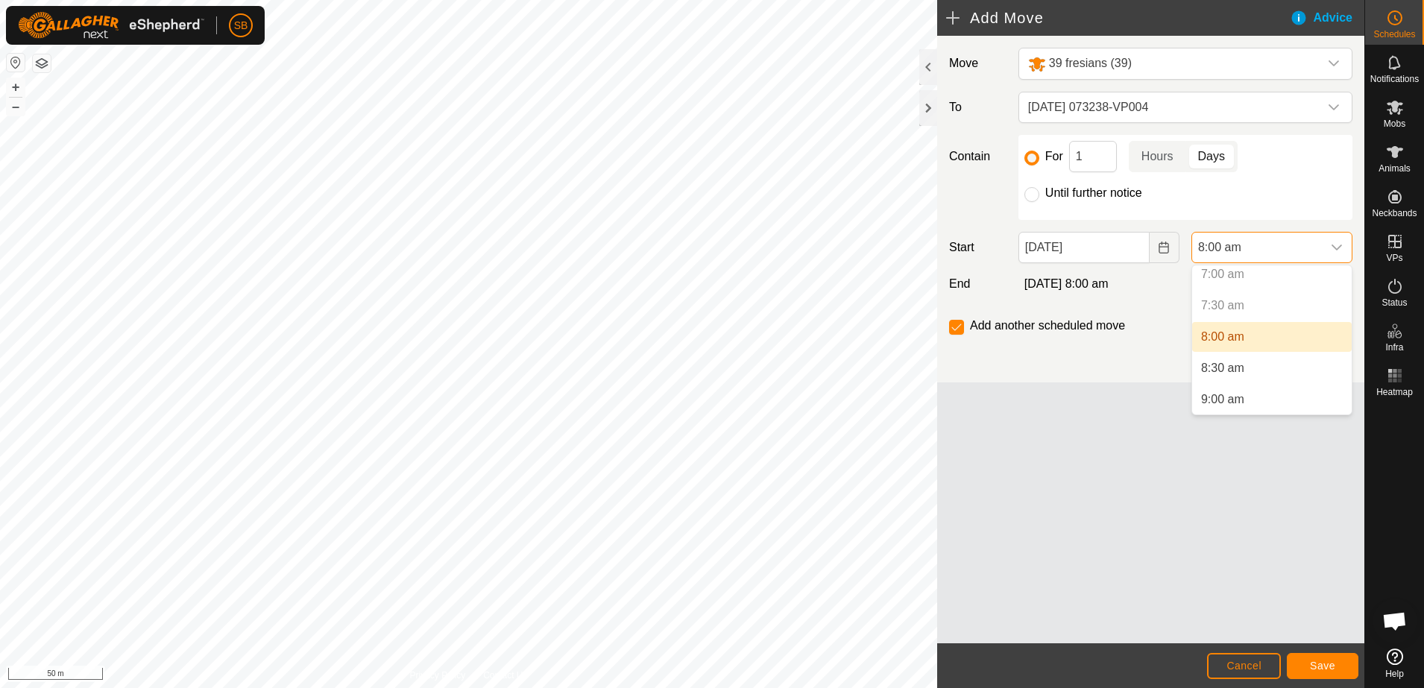
scroll to position [475, 0]
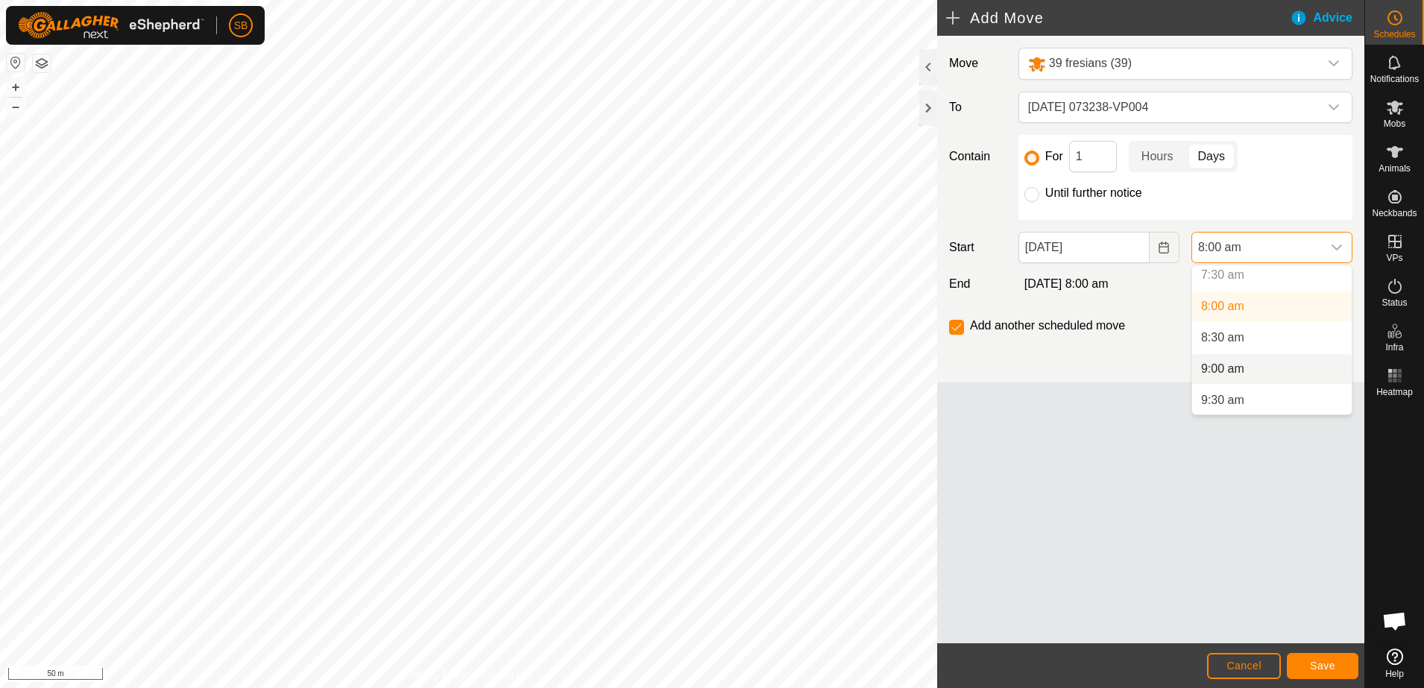
click at [1244, 365] on li "9:00 am" at bounding box center [1272, 369] width 160 height 30
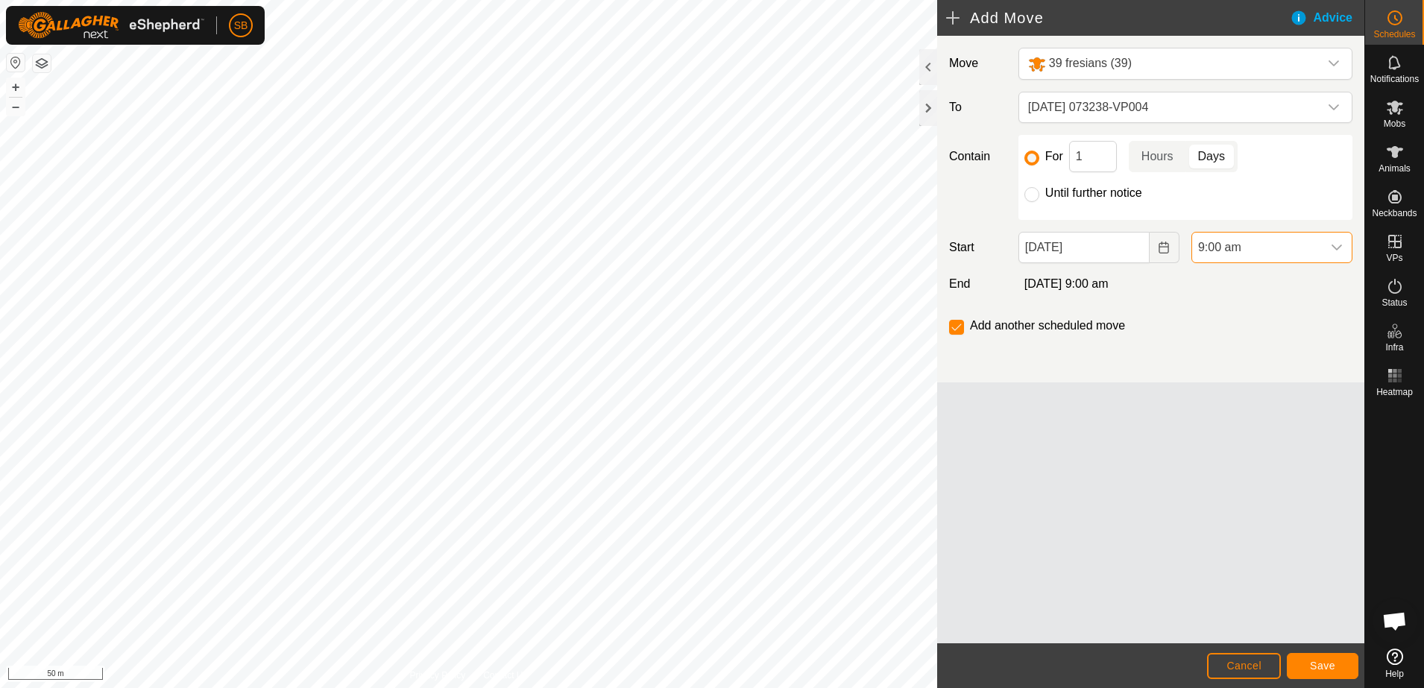
click at [1034, 194] on input "Until further notice" at bounding box center [1031, 194] width 15 height 15
radio input "true"
checkbox input "false"
click at [1319, 663] on span "Save" at bounding box center [1322, 666] width 25 height 12
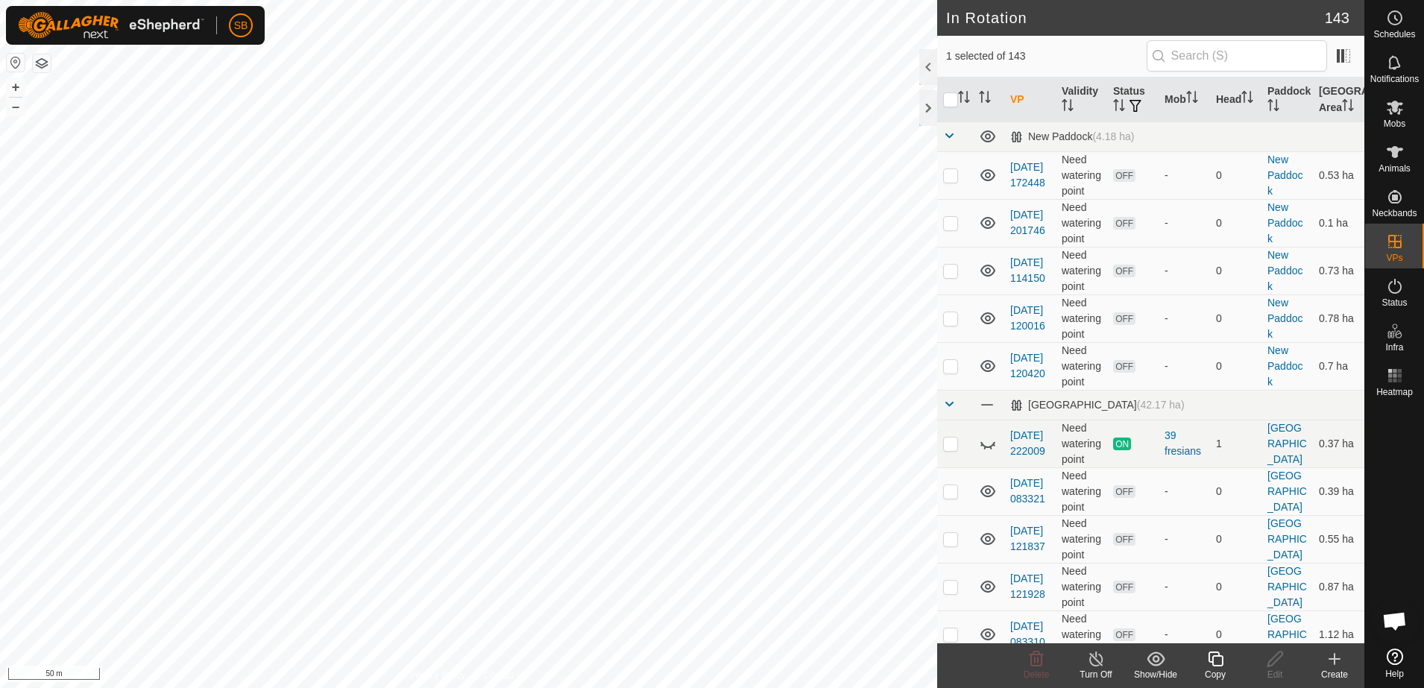
click at [1214, 666] on icon at bounding box center [1215, 659] width 19 height 18
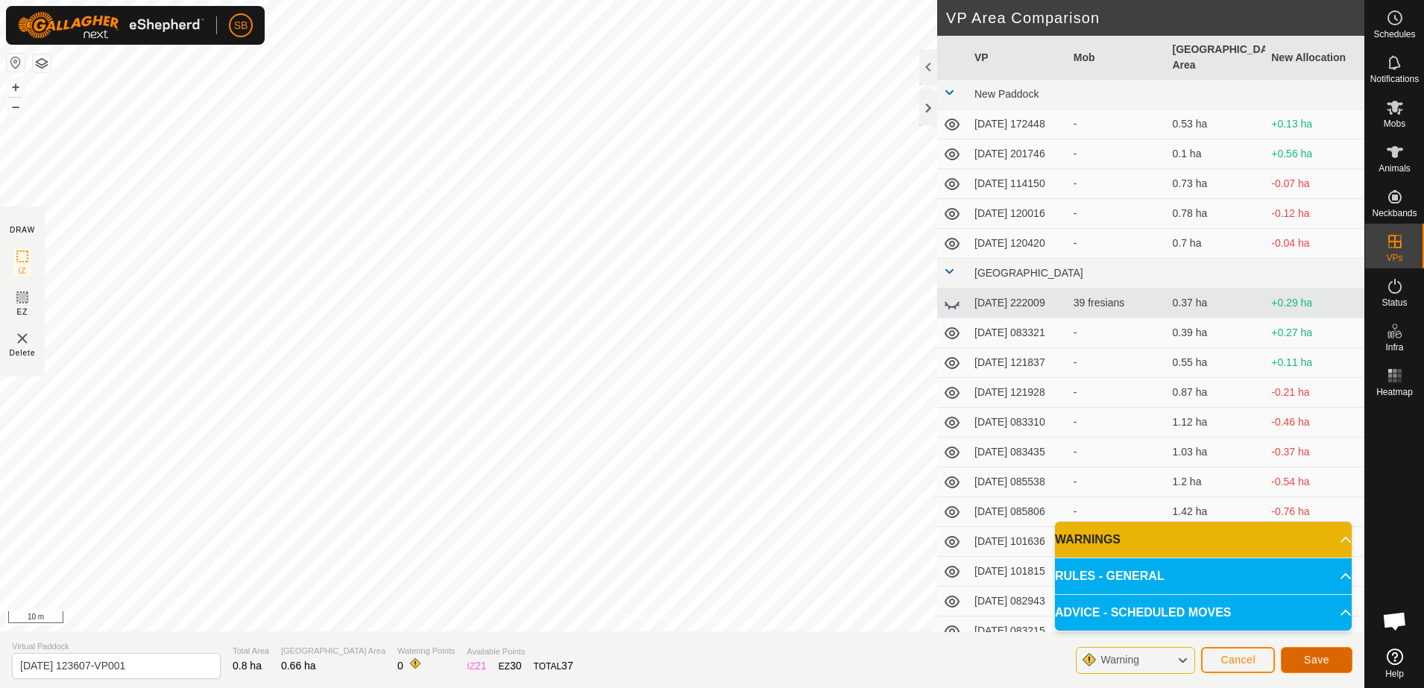
click at [1332, 665] on button "Save" at bounding box center [1317, 660] width 72 height 26
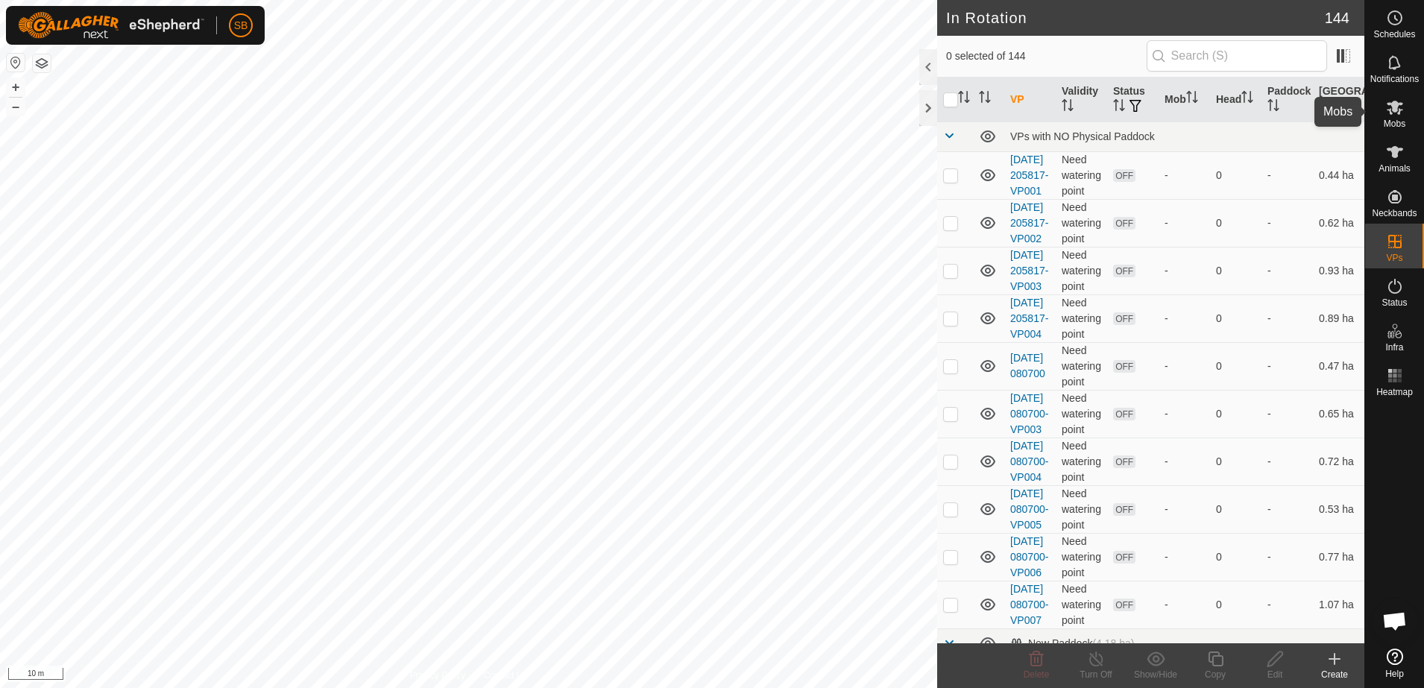
drag, startPoint x: 1398, startPoint y: 115, endPoint x: 1371, endPoint y: 136, distance: 34.6
click at [1398, 115] on icon at bounding box center [1395, 107] width 18 height 18
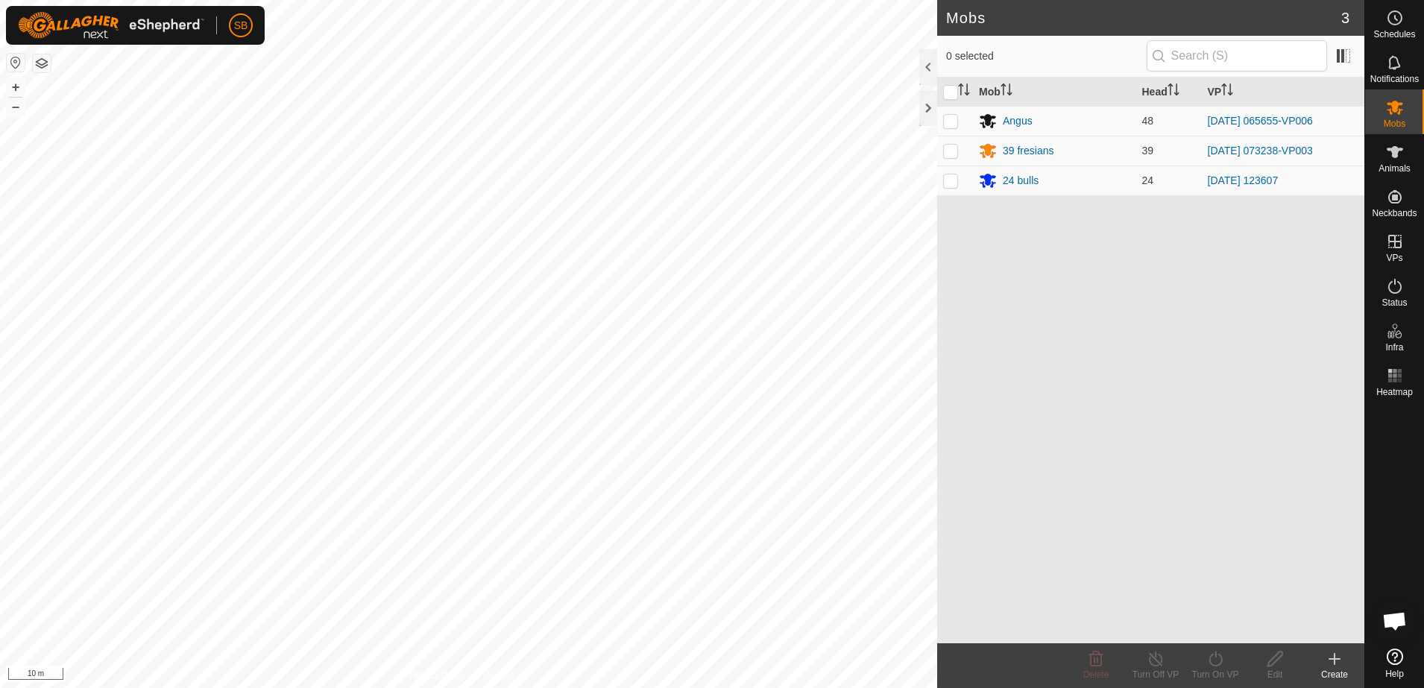
click at [947, 177] on p-checkbox at bounding box center [950, 180] width 15 height 12
checkbox input "true"
click at [1220, 663] on icon at bounding box center [1214, 658] width 13 height 15
click at [1228, 599] on link "Later" at bounding box center [1260, 595] width 148 height 30
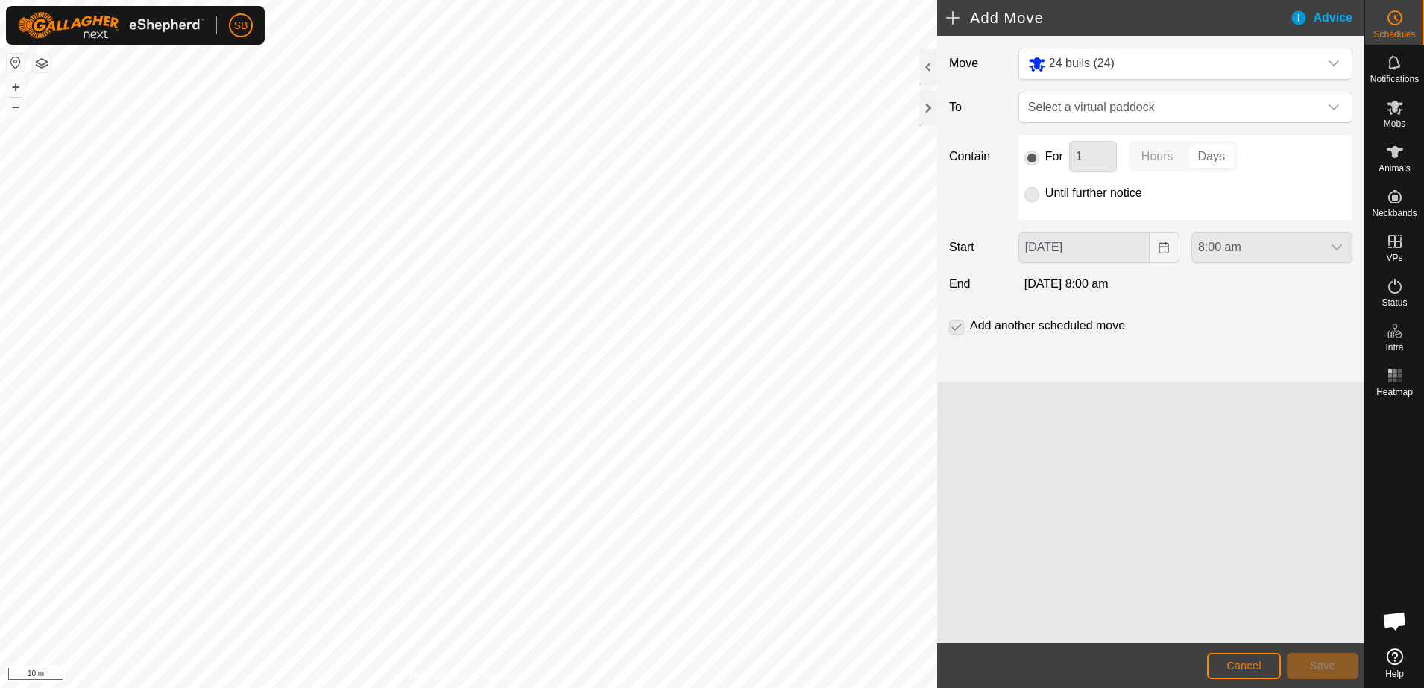
click at [1208, 101] on span "Select a virtual paddock" at bounding box center [1170, 107] width 297 height 30
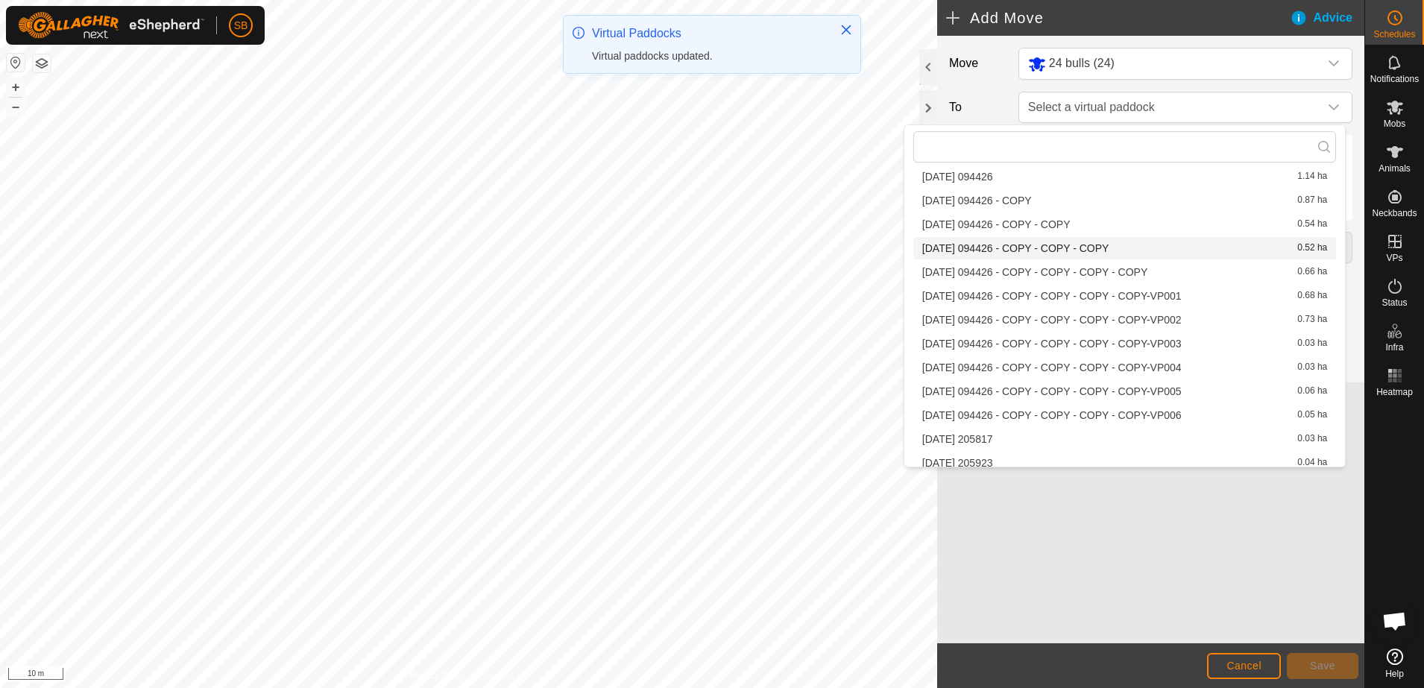
scroll to position [3409, 0]
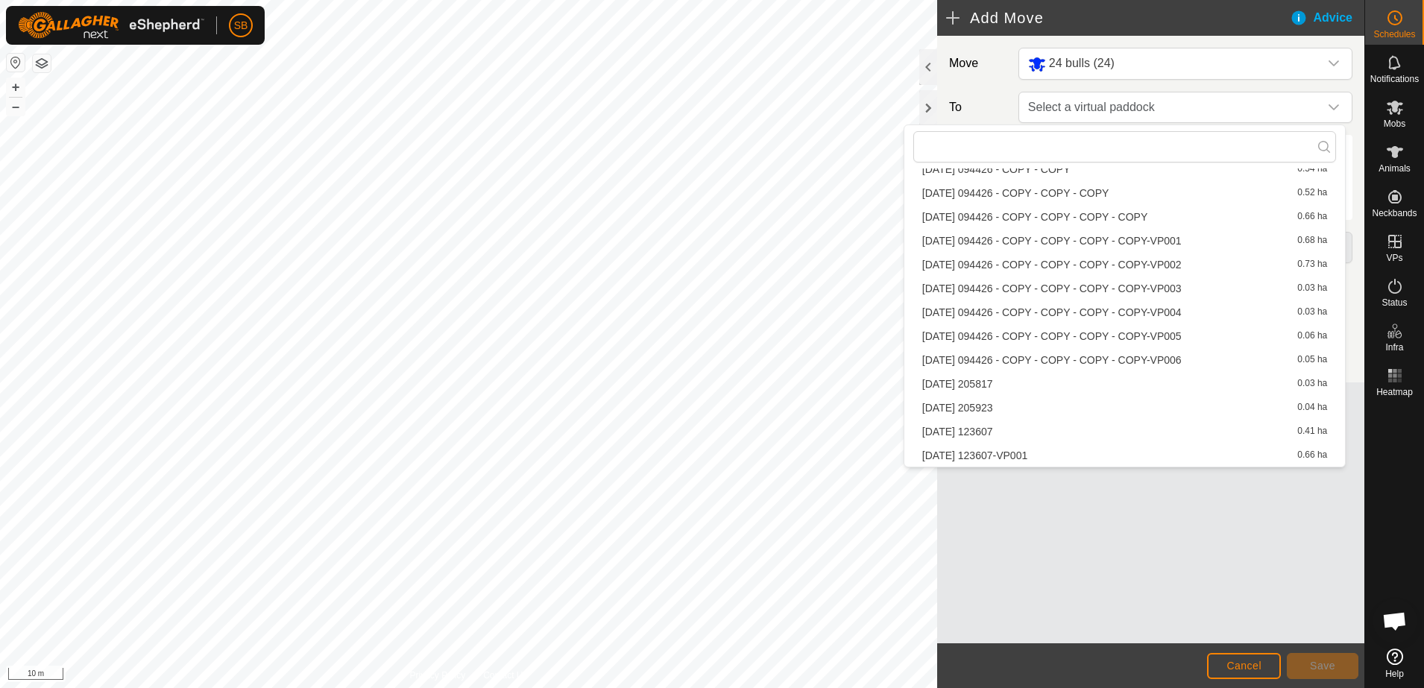
click at [1055, 459] on li "[DATE] 123607-VP001 0.66 ha" at bounding box center [1124, 455] width 423 height 22
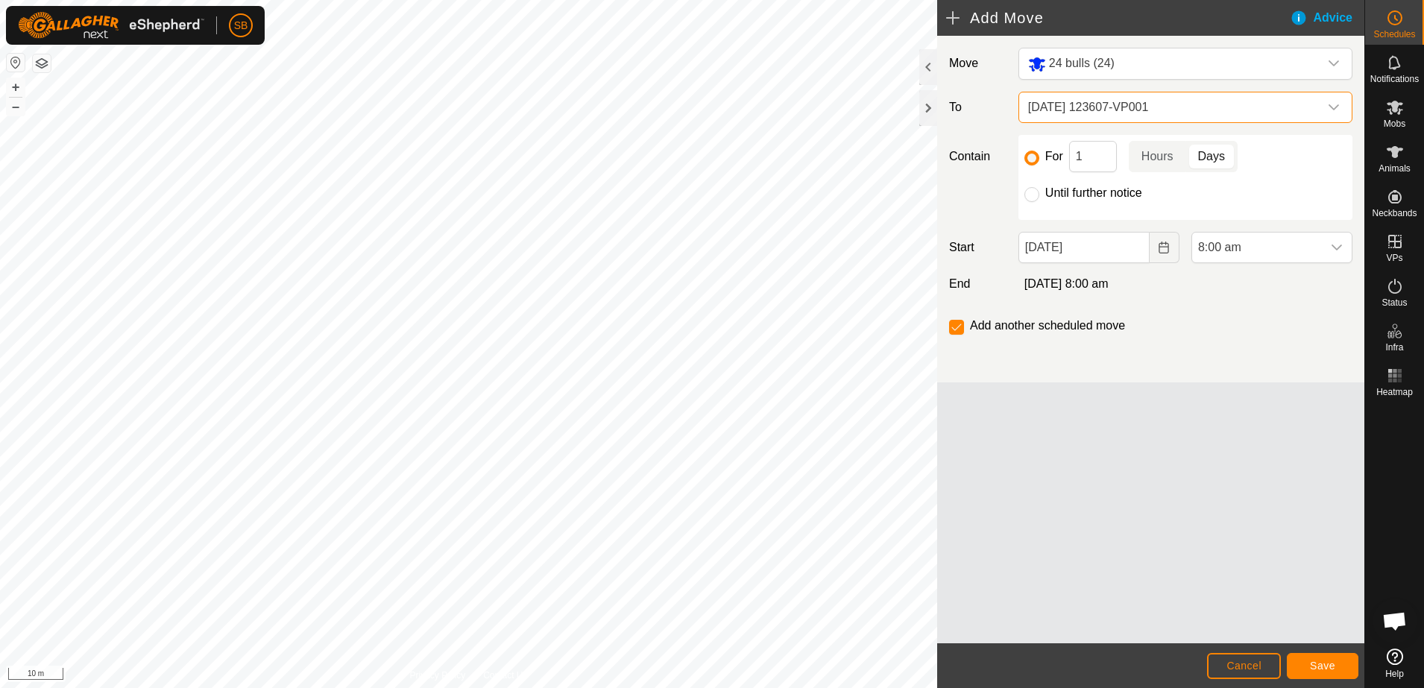
click at [1028, 195] on input "Until further notice" at bounding box center [1031, 194] width 15 height 15
radio input "true"
checkbox input "false"
click at [1341, 658] on button "Save" at bounding box center [1323, 666] width 72 height 26
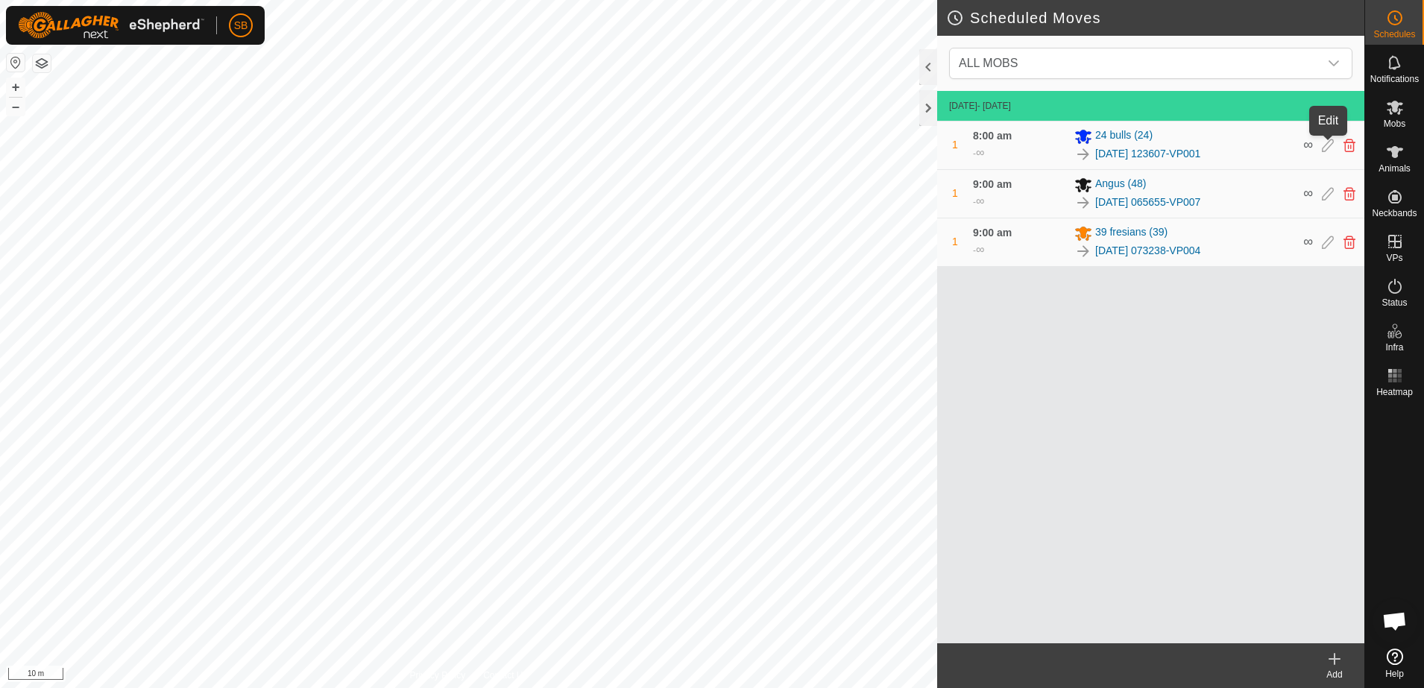
click at [1328, 143] on icon at bounding box center [1328, 145] width 12 height 13
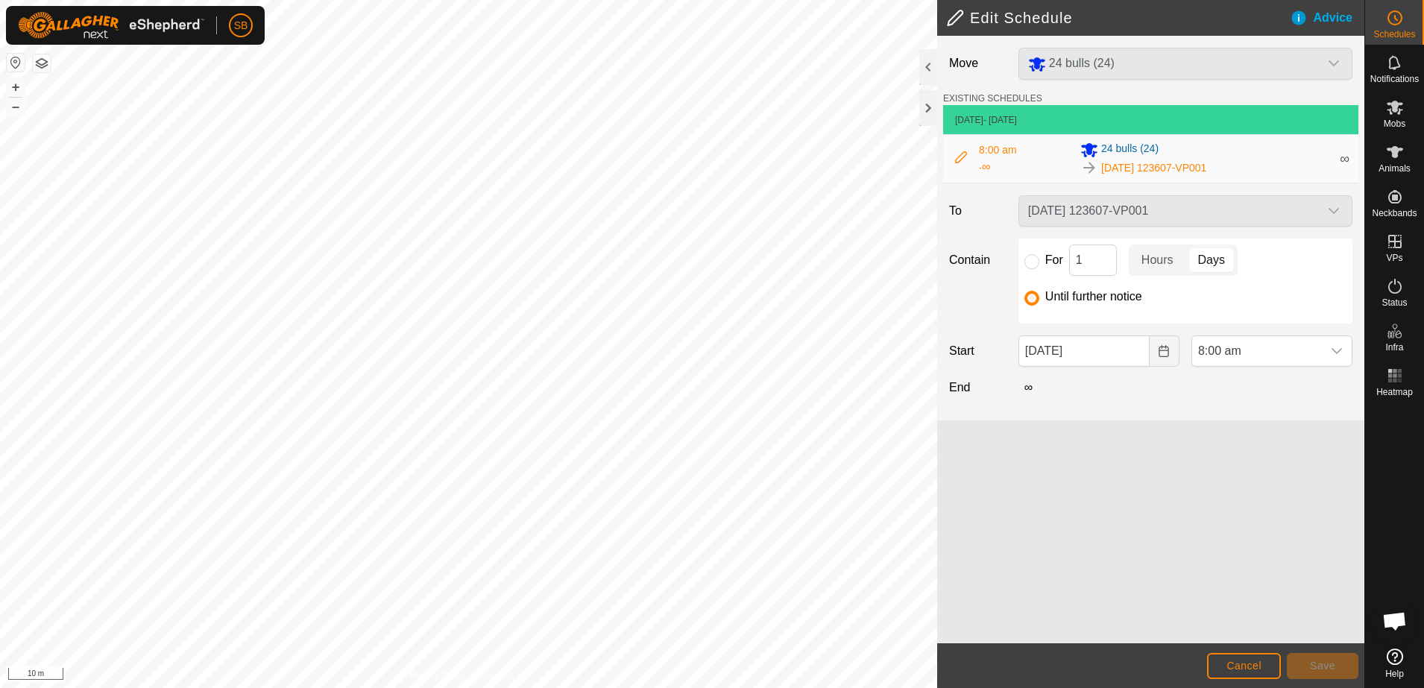
click at [1254, 357] on span "8:00 am" at bounding box center [1257, 351] width 130 height 30
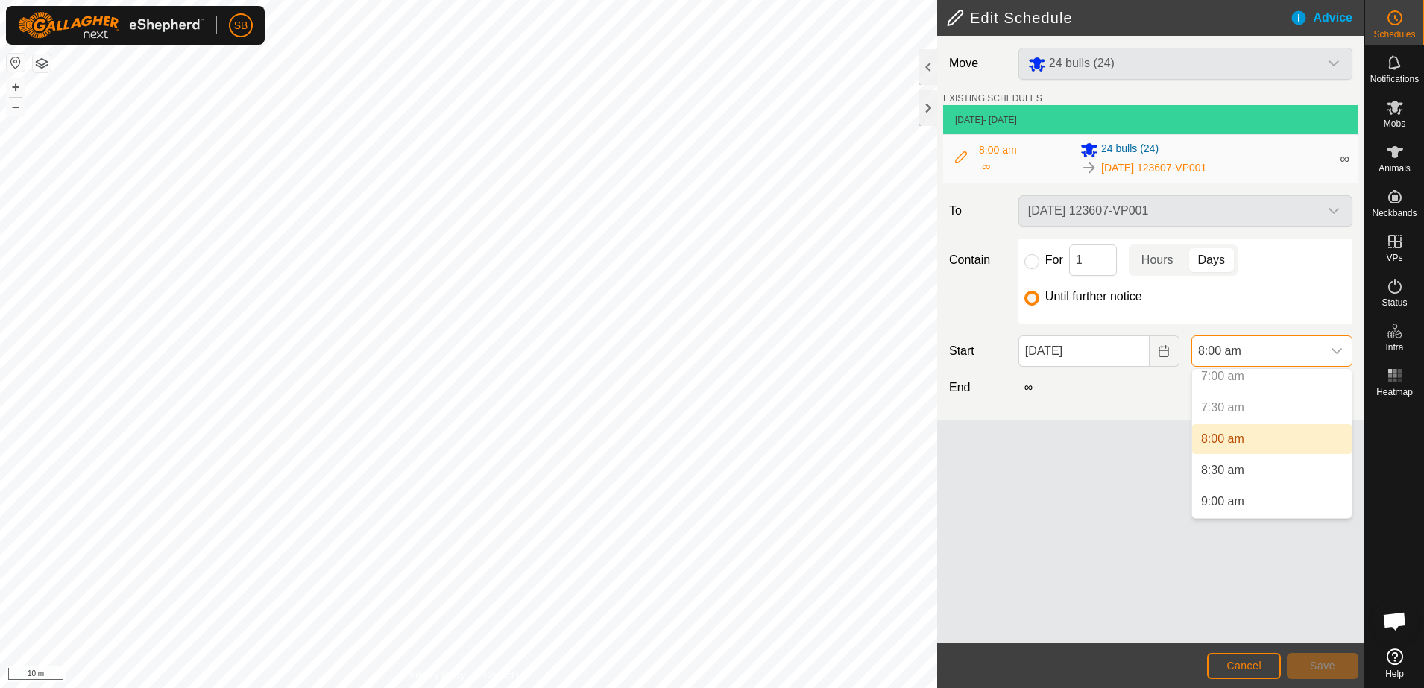
scroll to position [475, 0]
click at [1249, 465] on li "9:00 am" at bounding box center [1272, 473] width 160 height 30
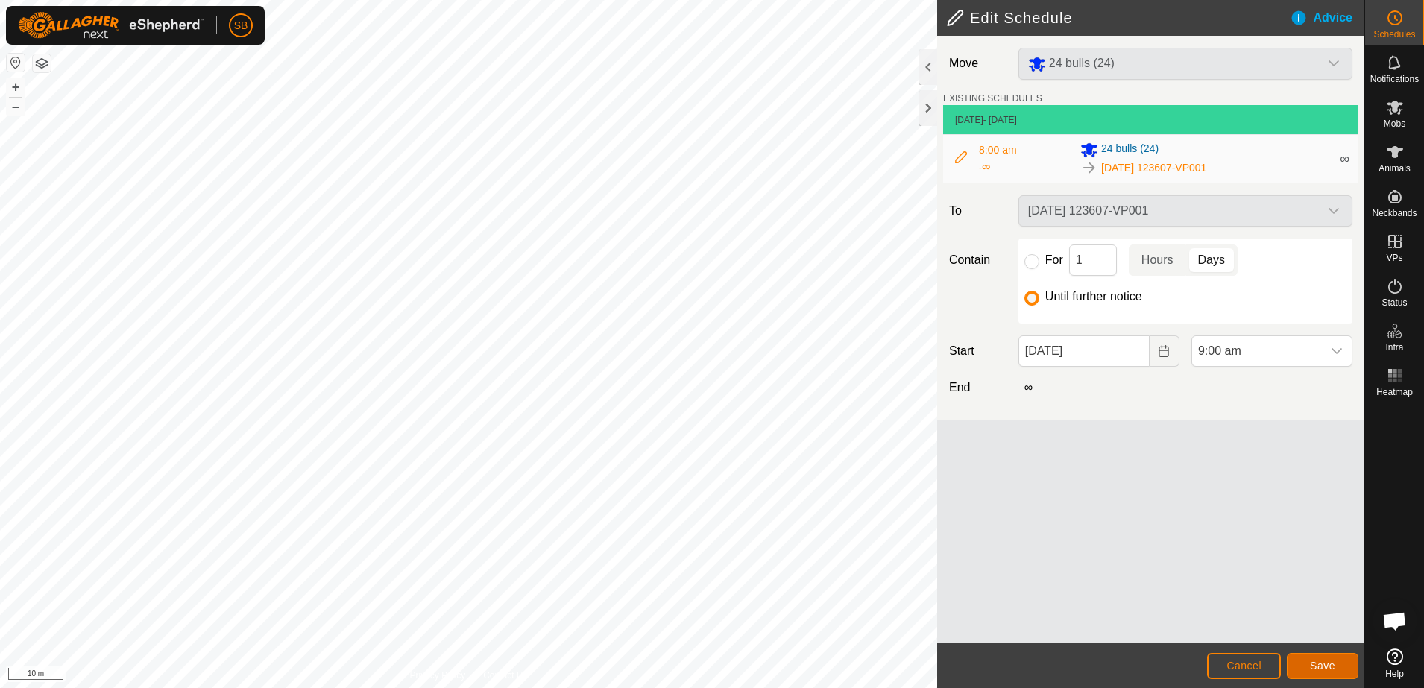
click at [1323, 666] on span "Save" at bounding box center [1322, 666] width 25 height 12
